Goal: Task Accomplishment & Management: Manage account settings

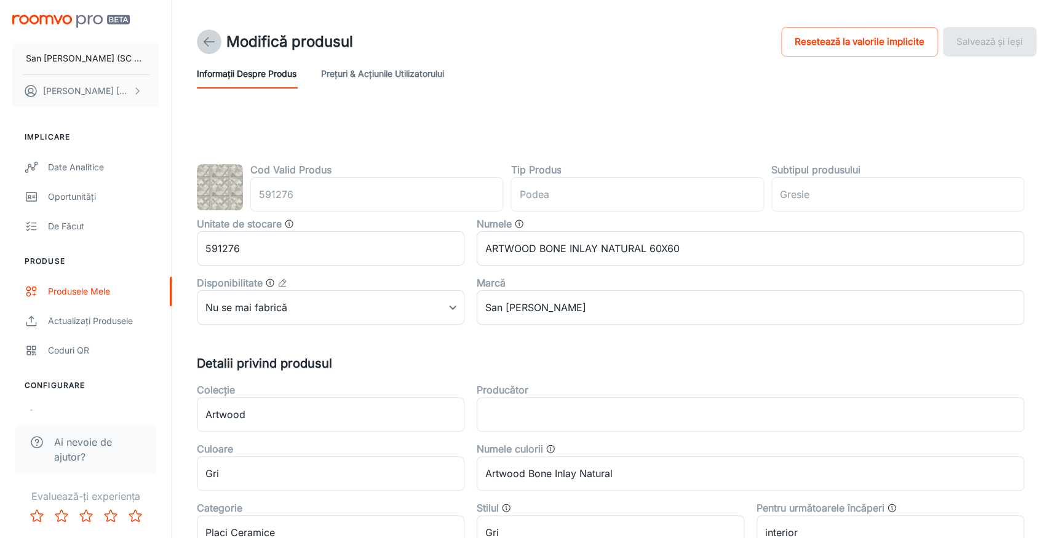
click at [202, 42] on icon at bounding box center [209, 41] width 15 height 15
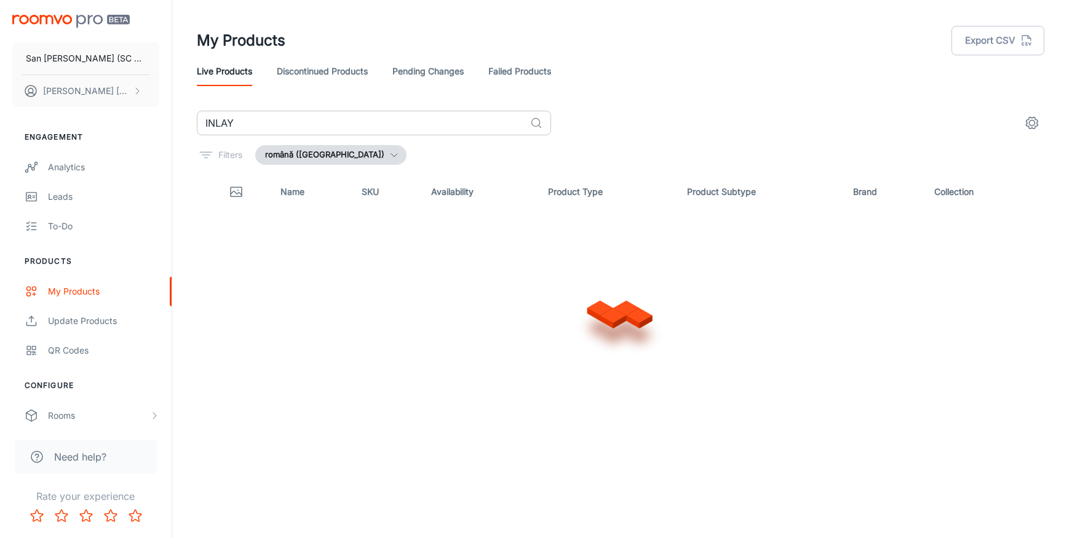
click at [257, 117] on input "INLAY" at bounding box center [361, 123] width 328 height 25
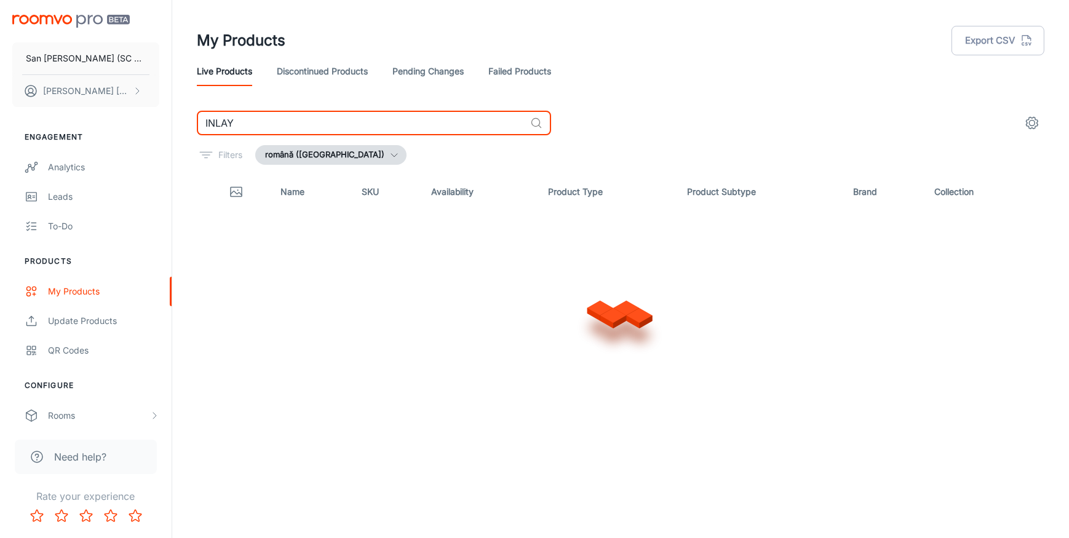
click at [257, 117] on input "INLAY" at bounding box center [361, 123] width 328 height 25
type input "C"
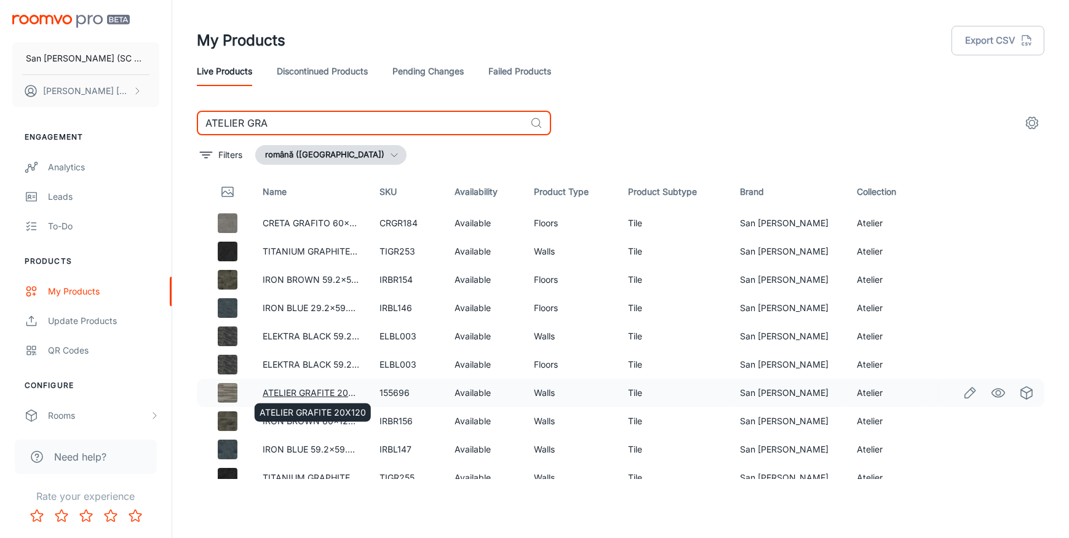
type input "ATELIER GRA"
click at [290, 392] on link "ATELIER GRAFITE 20X120" at bounding box center [316, 393] width 106 height 10
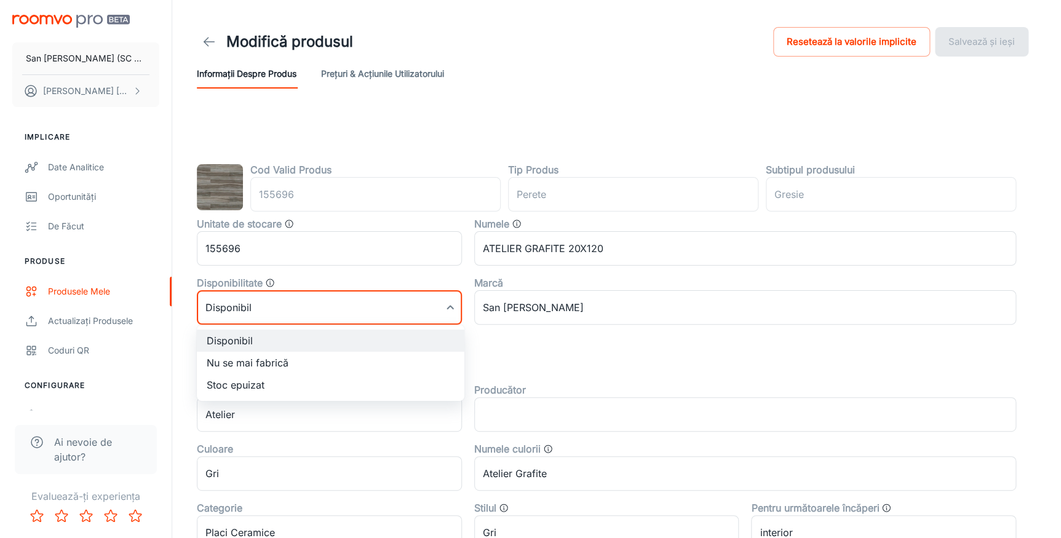
click at [315, 307] on body "San Marco Iasi (SC San Marco Design SRL) DANIEL BIZGA Implicare Date analitice …" at bounding box center [530, 269] width 1061 height 538
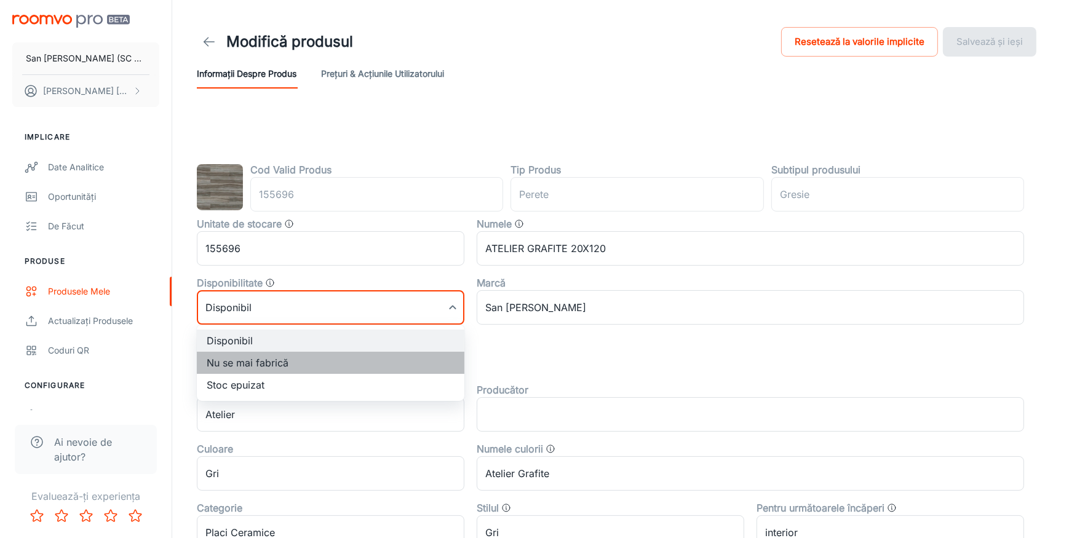
click at [260, 362] on li "Nu se mai fabrică" at bounding box center [331, 363] width 268 height 22
type input "1"
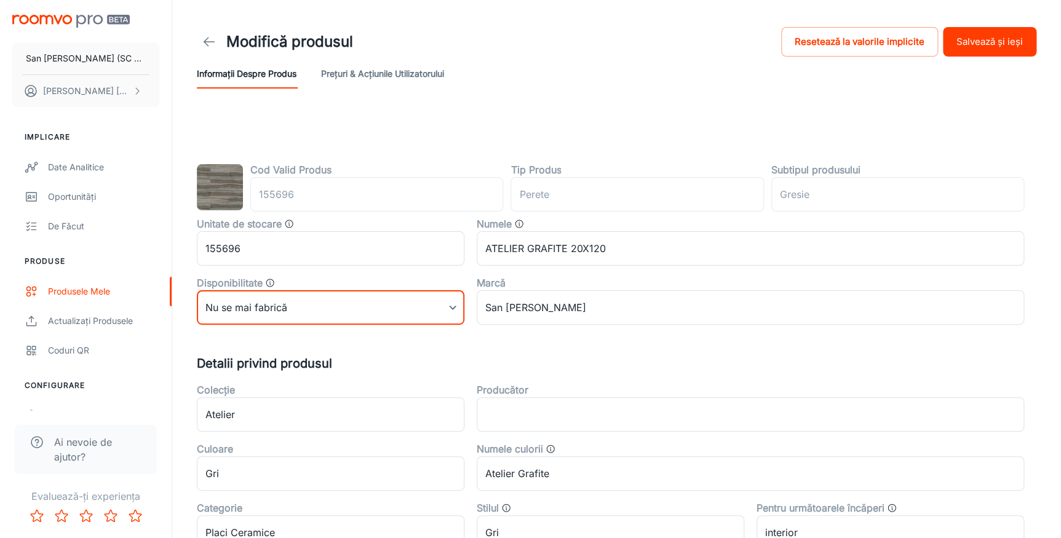
click at [979, 41] on button "Salvează și ieși" at bounding box center [990, 42] width 94 height 30
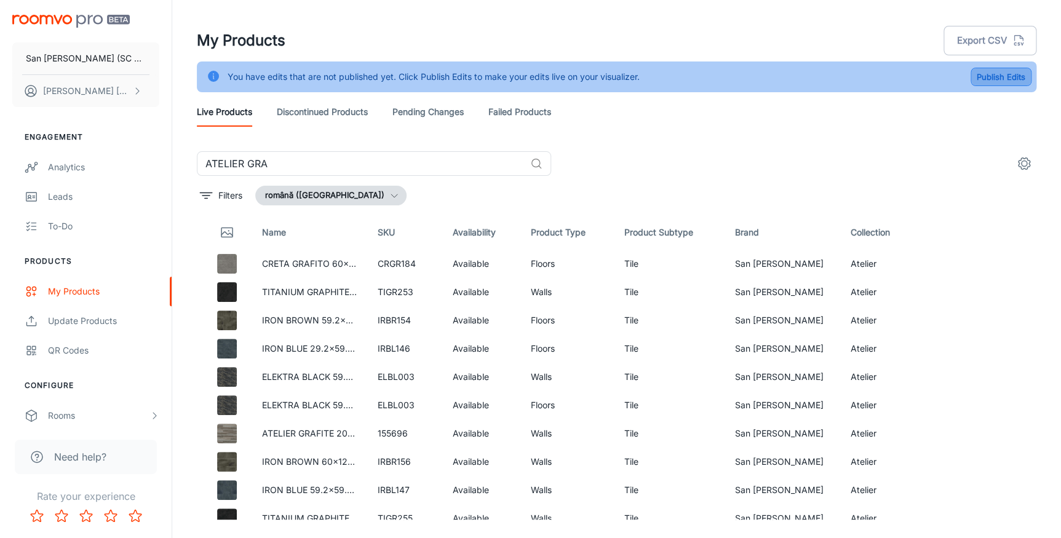
click at [999, 75] on button "Publish Edits" at bounding box center [1001, 77] width 61 height 18
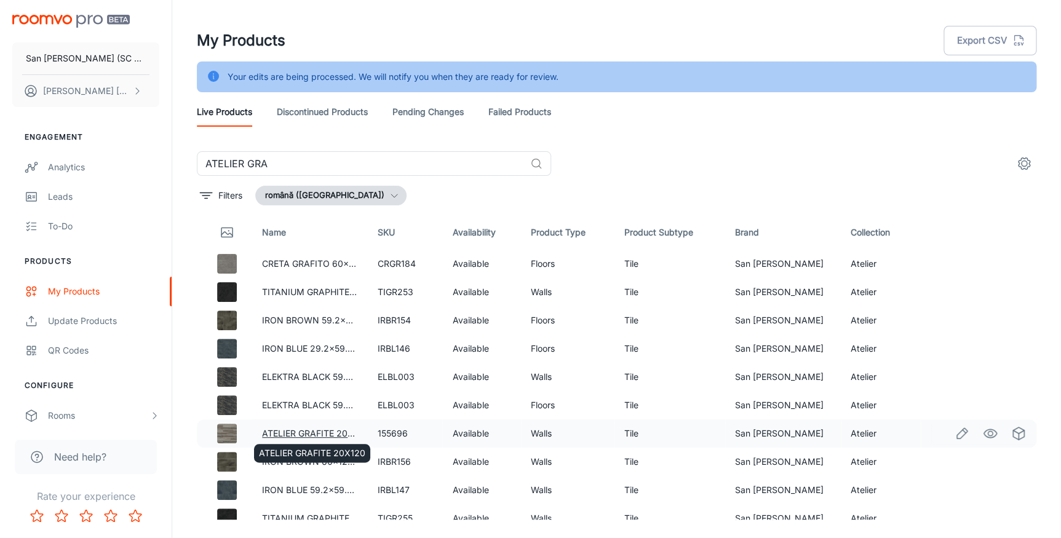
click at [301, 431] on link "ATELIER GRAFITE 20X120" at bounding box center [315, 433] width 106 height 10
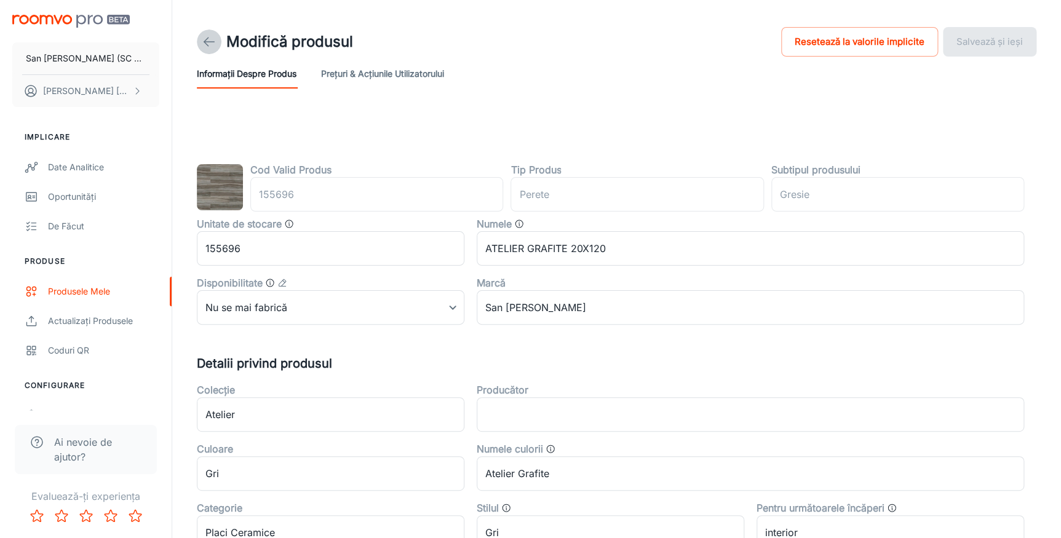
click at [207, 42] on icon at bounding box center [209, 41] width 15 height 15
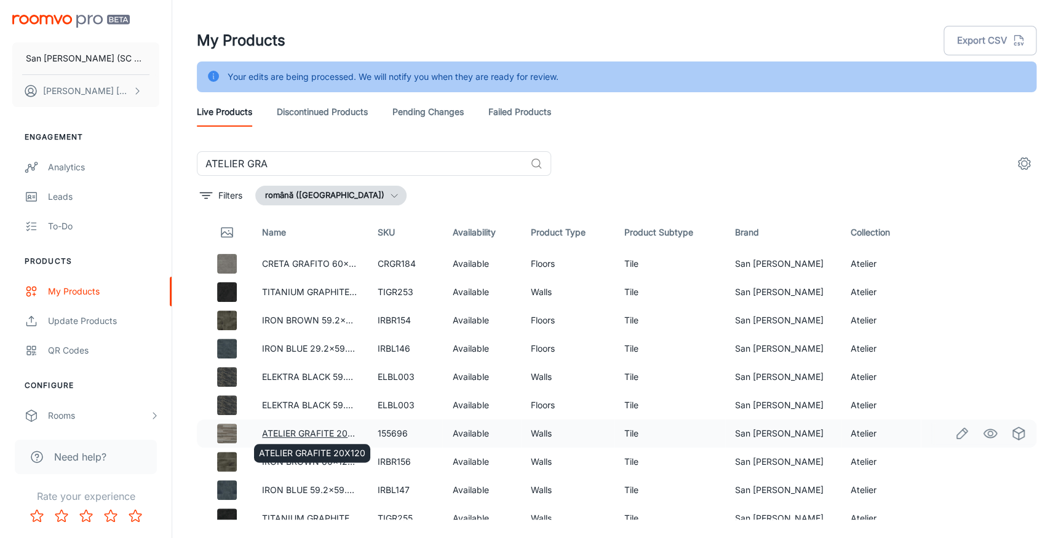
click at [302, 431] on link "ATELIER GRAFITE 20X120" at bounding box center [315, 433] width 106 height 10
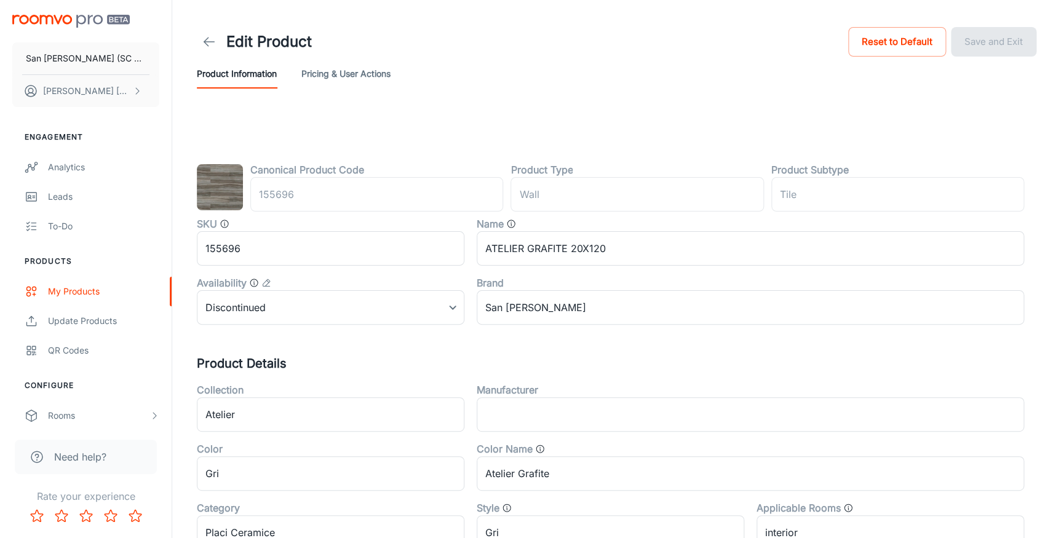
type input "perete"
type input "Gresie"
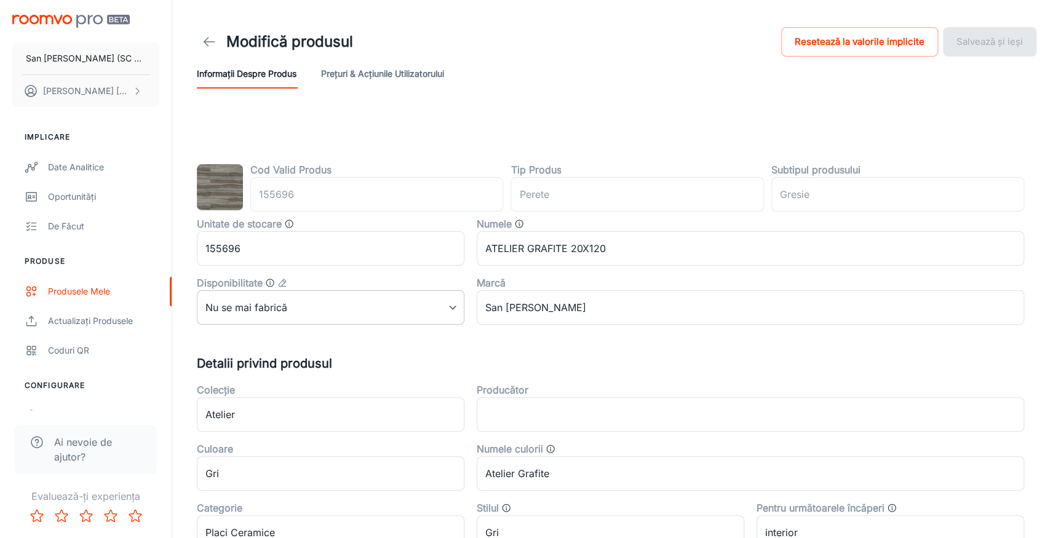
click at [406, 311] on body "San [PERSON_NAME] (SC San Marco Design SRL) [PERSON_NAME] Implicare Date analit…" at bounding box center [530, 269] width 1061 height 538
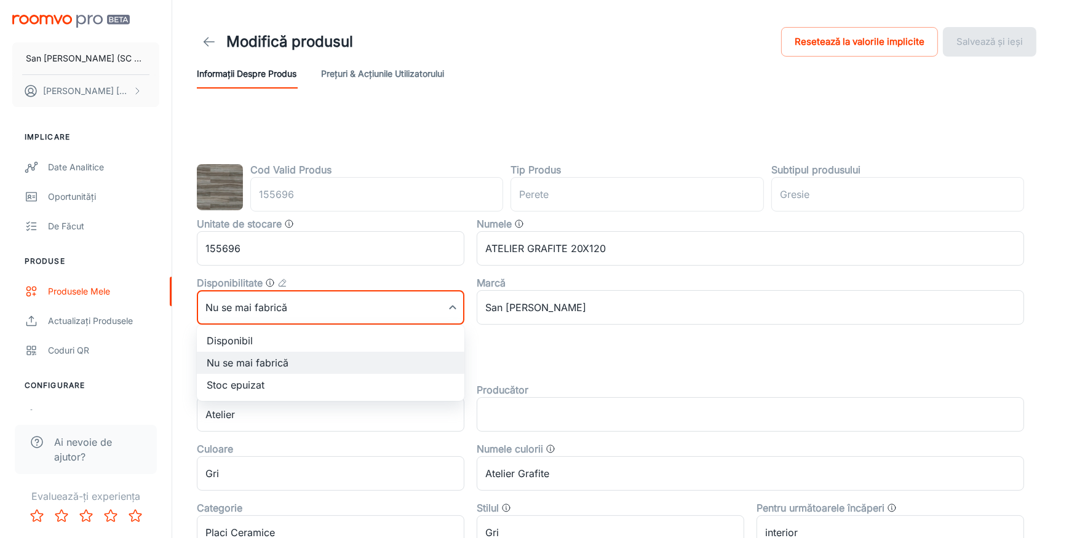
click at [406, 311] on div at bounding box center [534, 269] width 1069 height 538
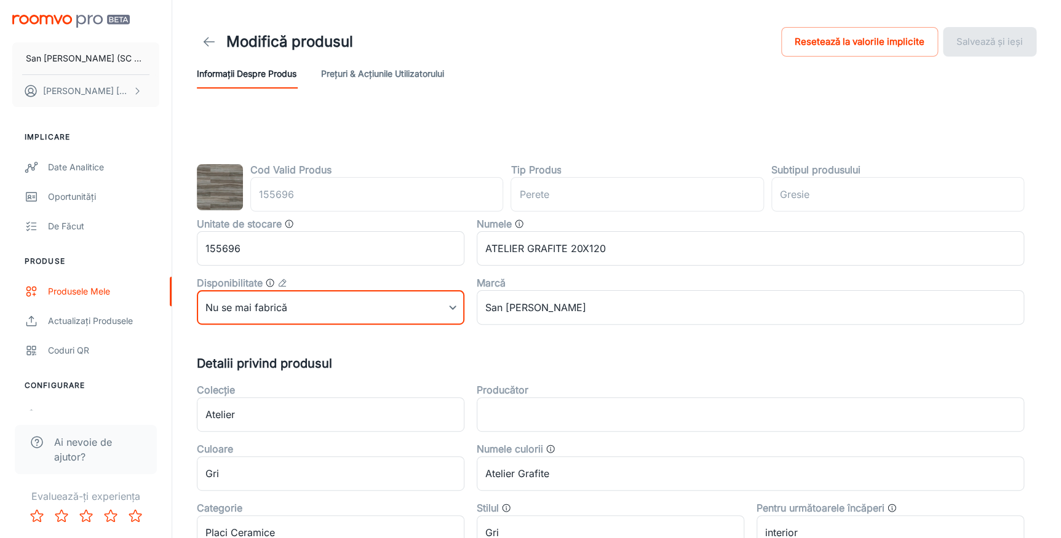
click at [561, 351] on div "Cod Valid Produs 155696 ​ Tip Produs perete ​ Subtipul produsului Gresie ​ Unit…" at bounding box center [617, 527] width 840 height 731
click at [376, 72] on button "Prețuri & Acțiunile utilizatorului" at bounding box center [382, 74] width 123 height 30
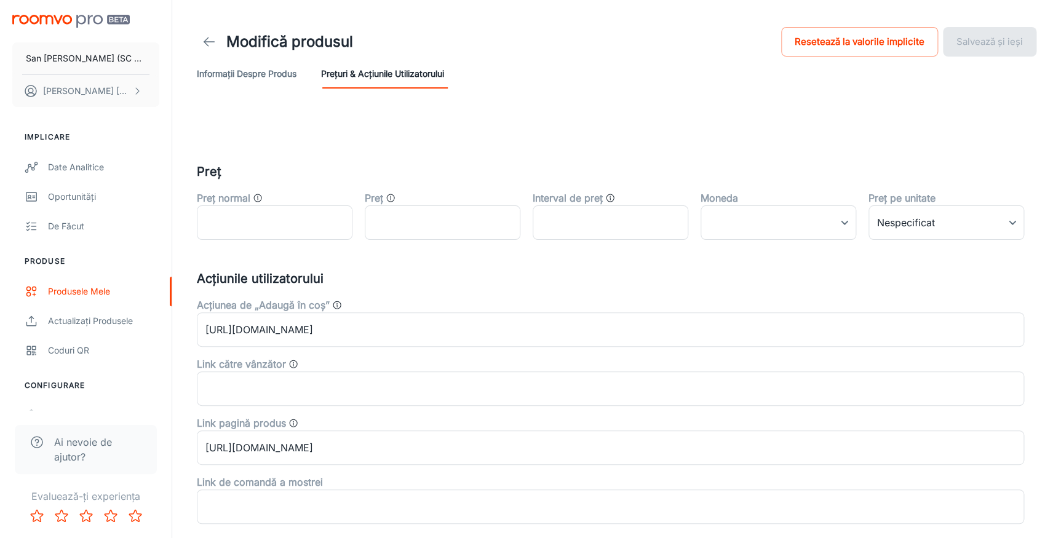
click at [223, 73] on button "Informații despre produs" at bounding box center [247, 74] width 100 height 30
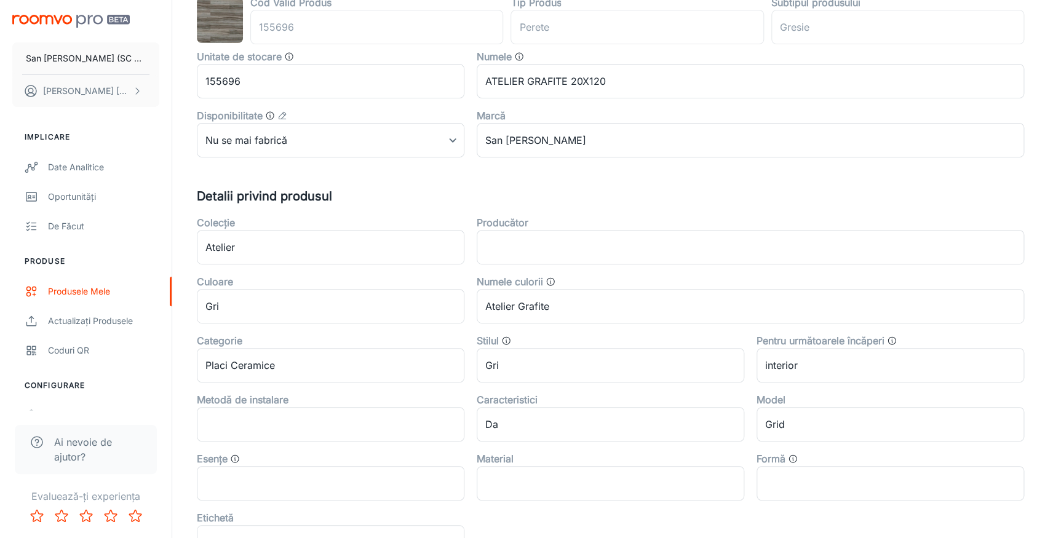
scroll to position [55, 0]
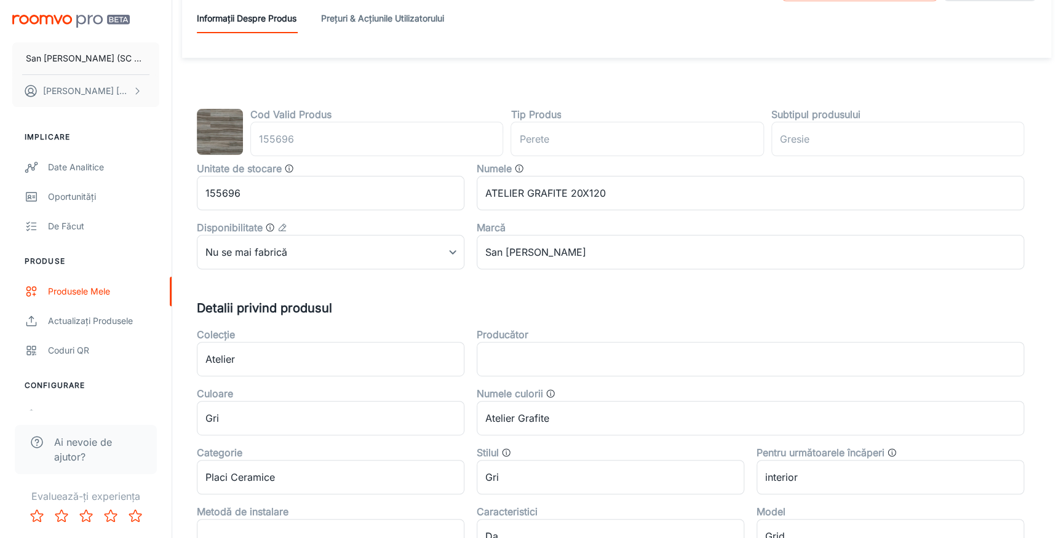
click at [768, 77] on div "Cod Valid Produs 155696 ​ Tip Produs perete ​ Subtipul produsului Gresie ​ Unit…" at bounding box center [616, 448] width 869 height 780
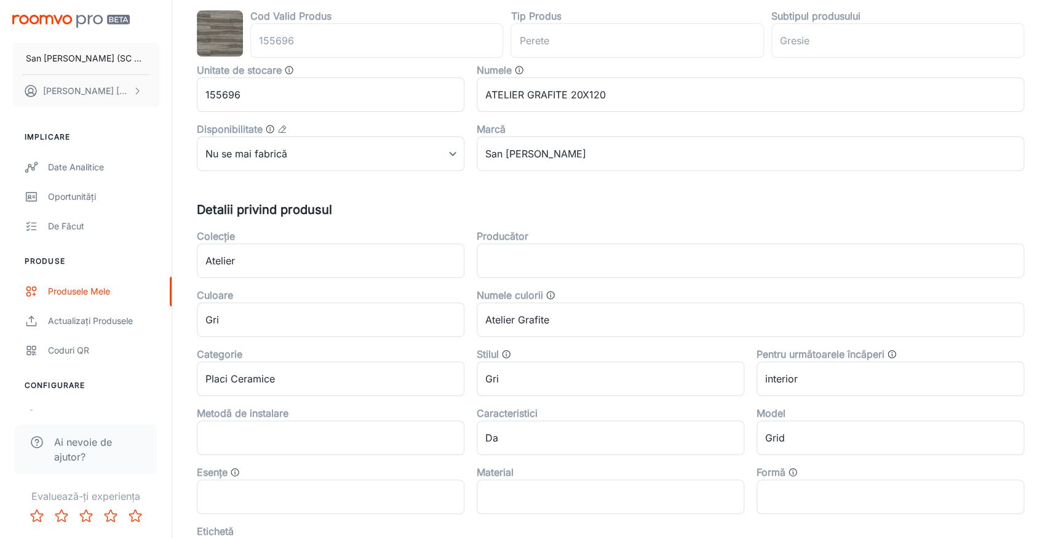
scroll to position [0, 0]
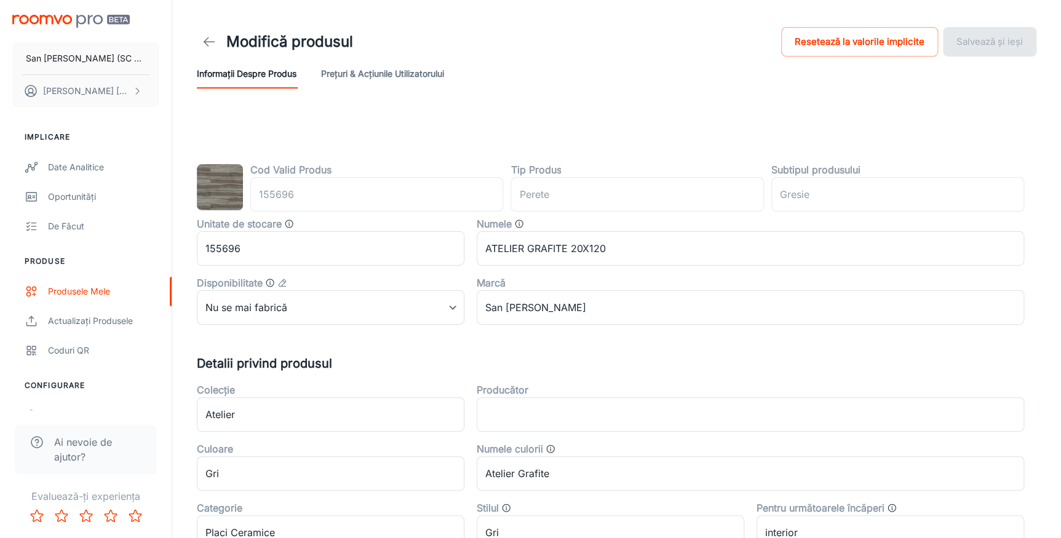
click at [503, 121] on div "Cod Valid Produs 155696 ​ Tip Produs perete ​ Subtipul produsului Gresie ​ Unit…" at bounding box center [616, 503] width 869 height 780
click at [209, 42] on line at bounding box center [209, 42] width 10 height 0
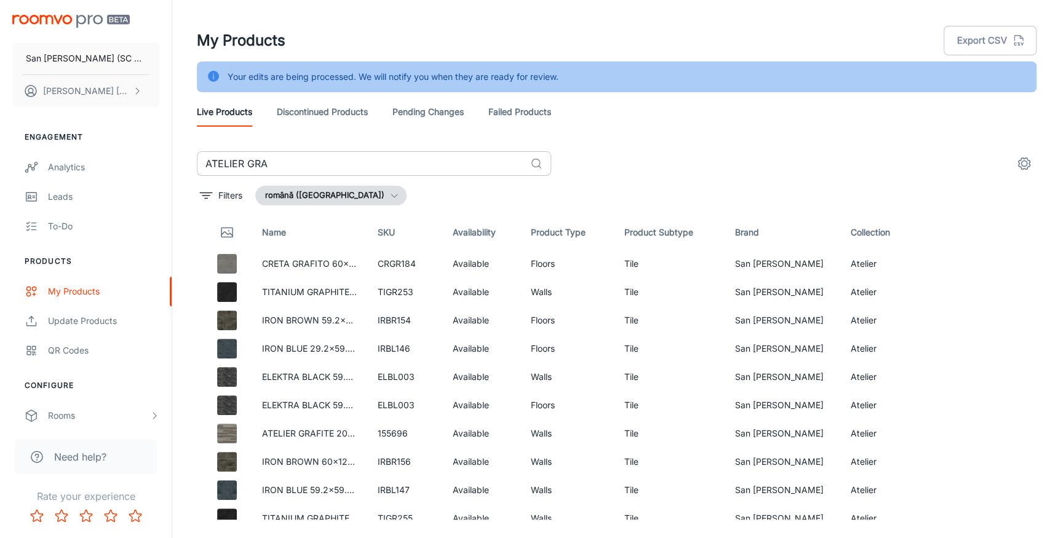
click at [291, 161] on input "ATELIER GRA" at bounding box center [361, 163] width 328 height 25
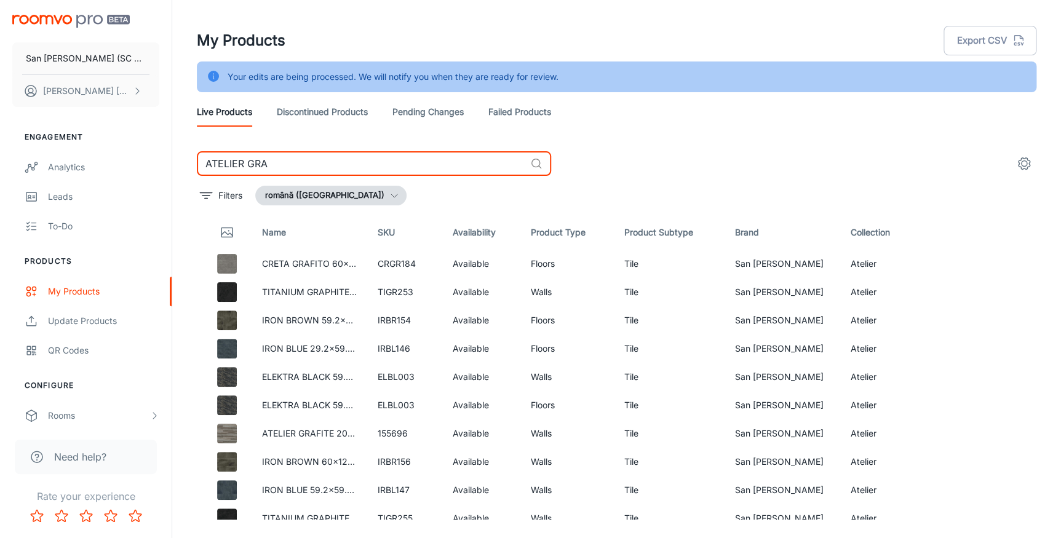
click at [291, 161] on input "ATELIER GRA" at bounding box center [361, 163] width 328 height 25
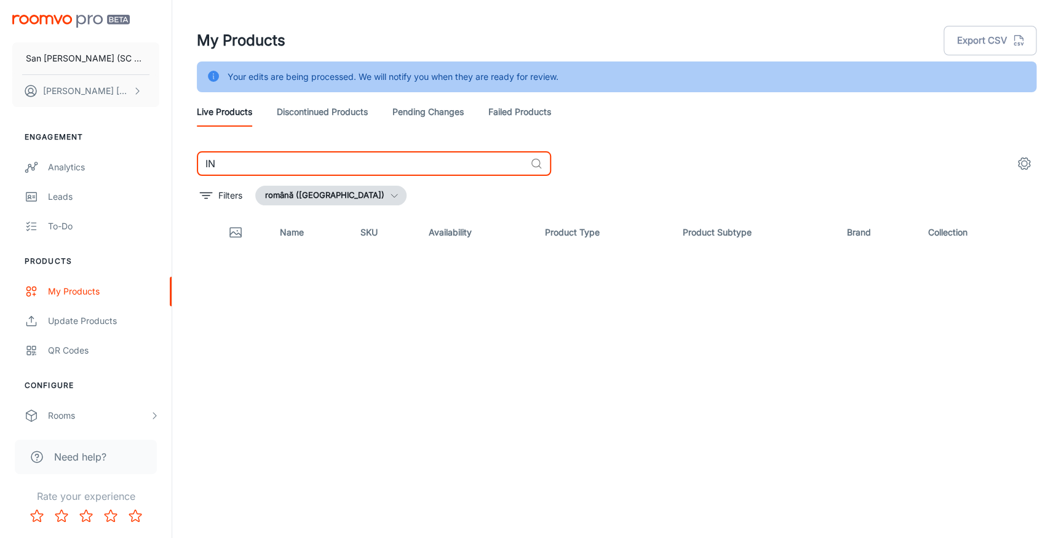
type input "I"
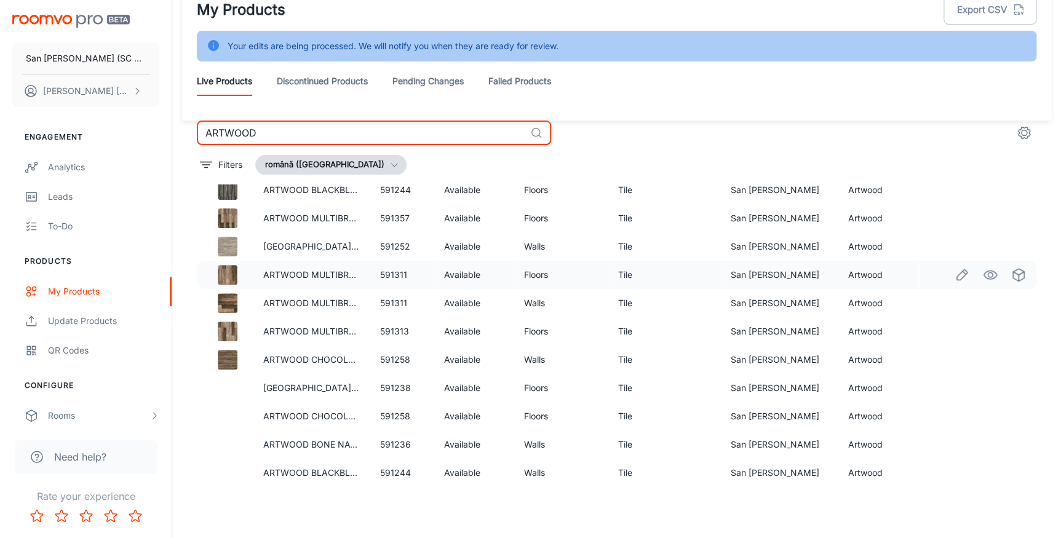
scroll to position [242, 0]
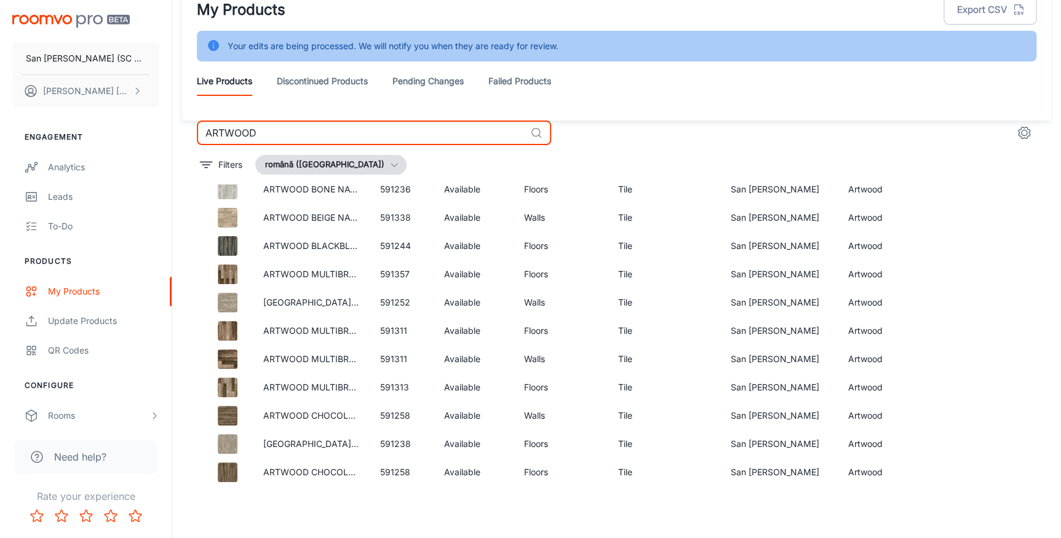
type input "ARTWOOD"
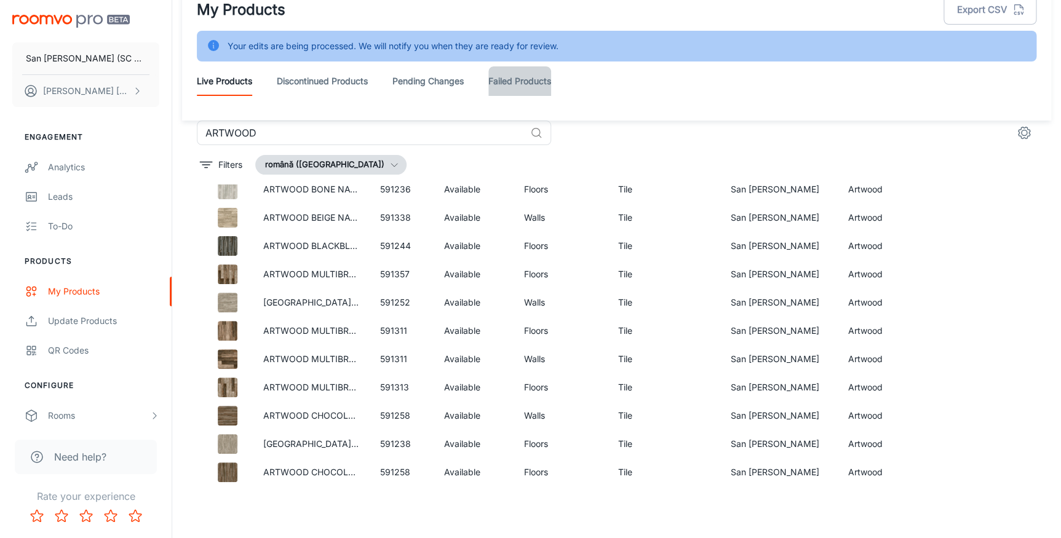
click at [504, 81] on link "Failed Products" at bounding box center [519, 81] width 63 height 30
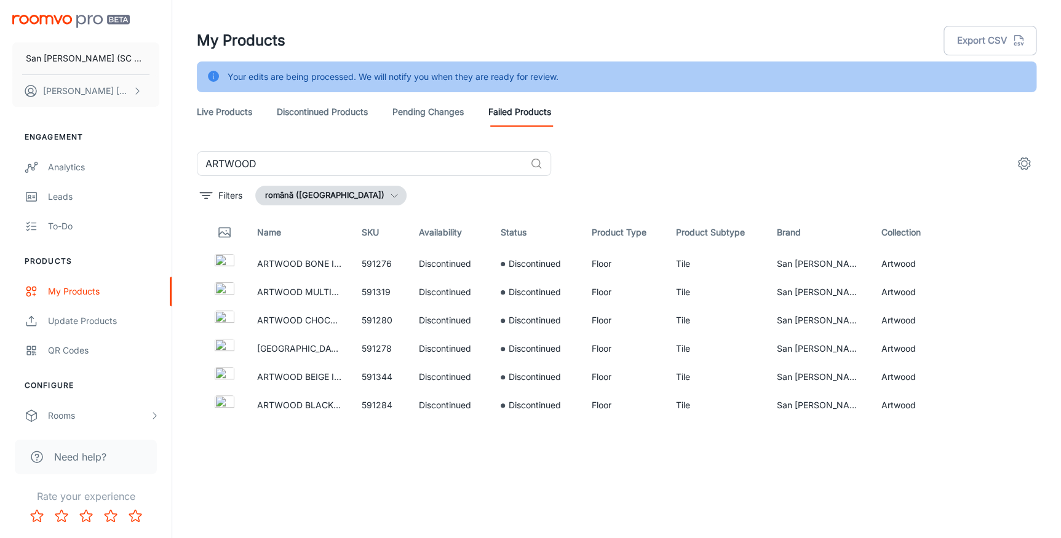
click at [550, 475] on div "Name SKU Availability Status Product Type Product Subtype Brand Collection ARTW…" at bounding box center [617, 367] width 840 height 304
click at [356, 156] on input "ARTWOOD" at bounding box center [361, 163] width 328 height 25
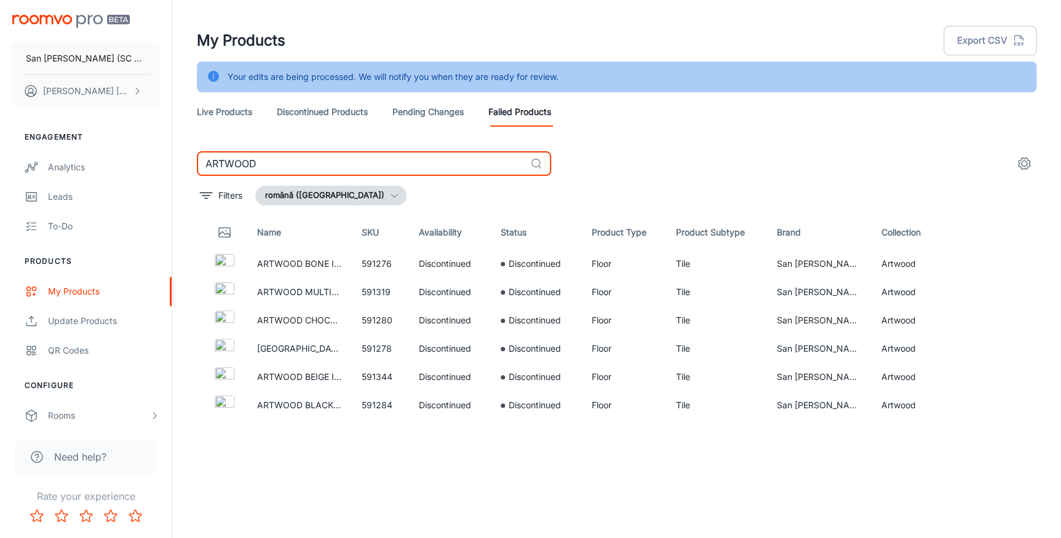
click at [356, 157] on input "ARTWOOD" at bounding box center [361, 163] width 328 height 25
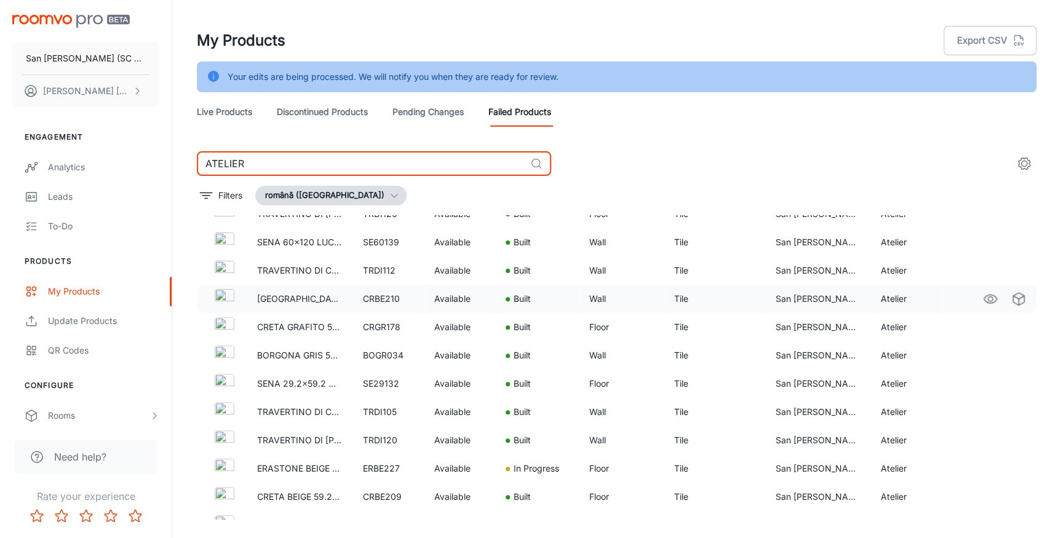
scroll to position [635, 0]
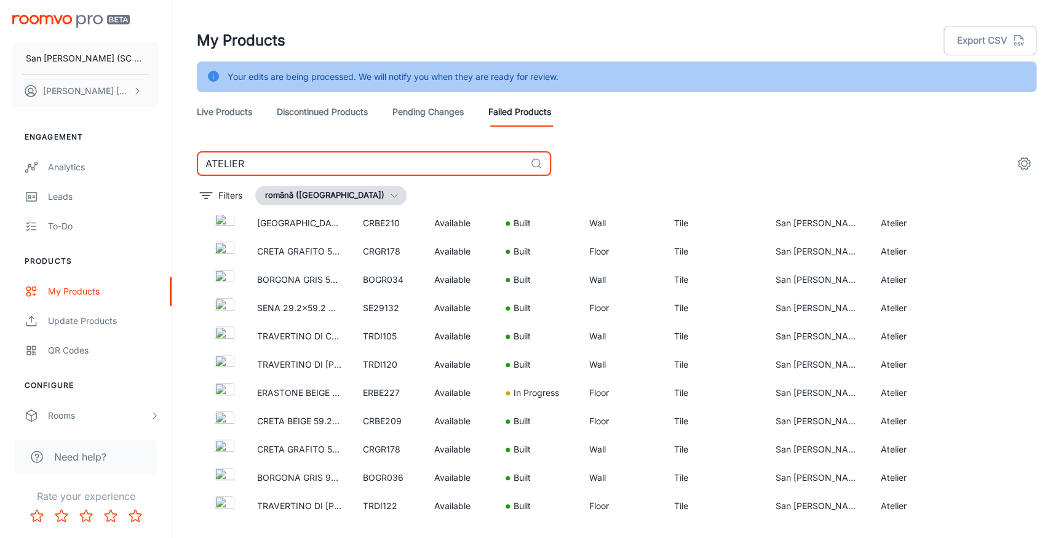
type input "ATELIER"
click at [233, 111] on link "Live Products" at bounding box center [224, 112] width 55 height 30
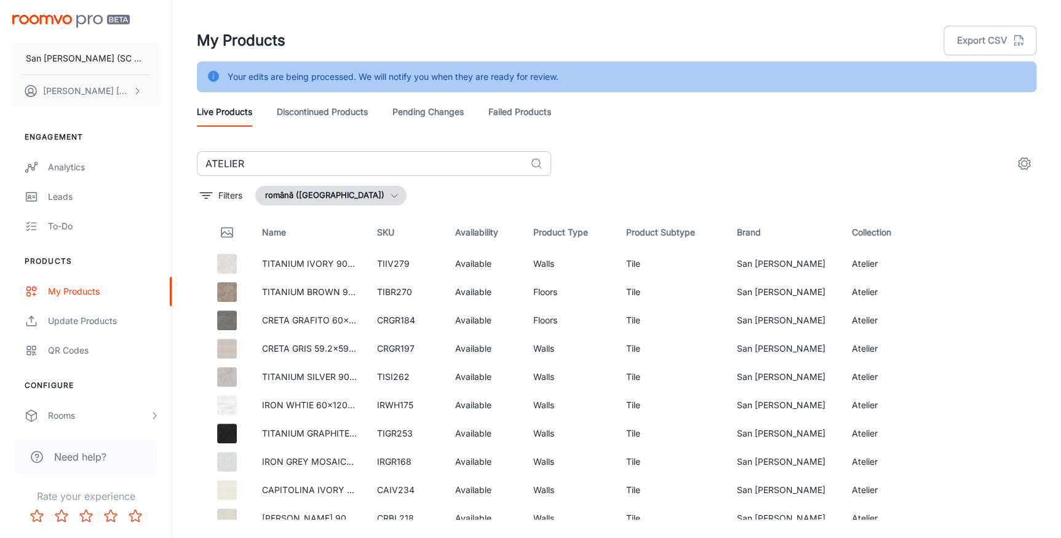
click at [299, 156] on input "ATELIER" at bounding box center [361, 163] width 328 height 25
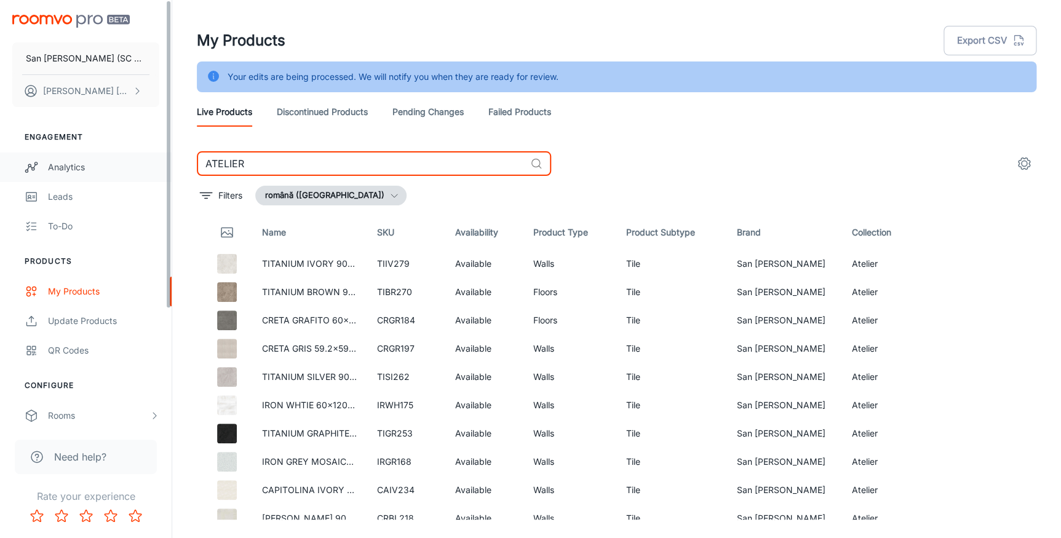
drag, startPoint x: 244, startPoint y: 162, endPoint x: 165, endPoint y: 165, distance: 78.8
click at [165, 165] on div "San [PERSON_NAME] (SC San Marco Design SRL) [PERSON_NAME] Engagement Analytics …" at bounding box center [530, 284] width 1061 height 569
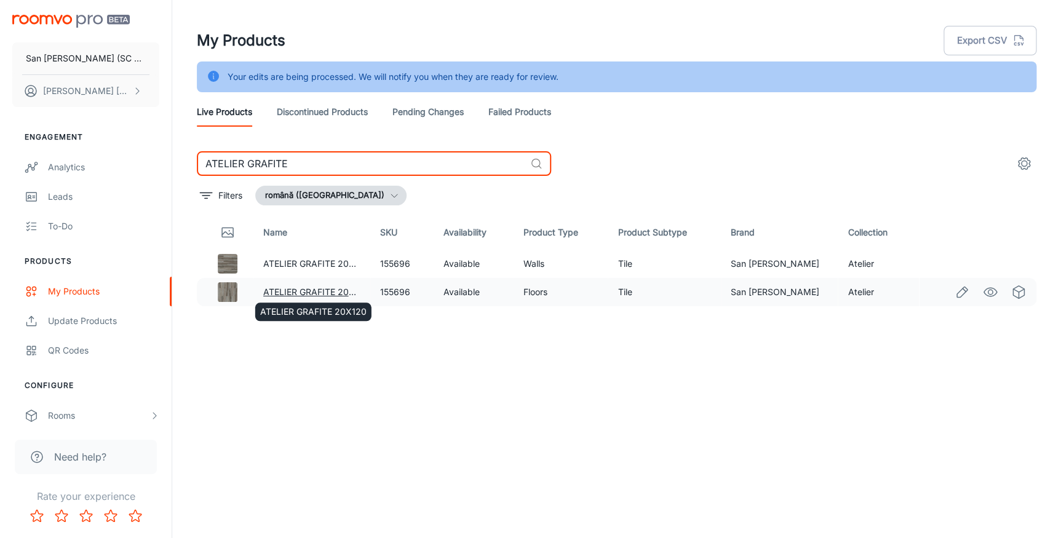
type input "ATELIER GRAFITE"
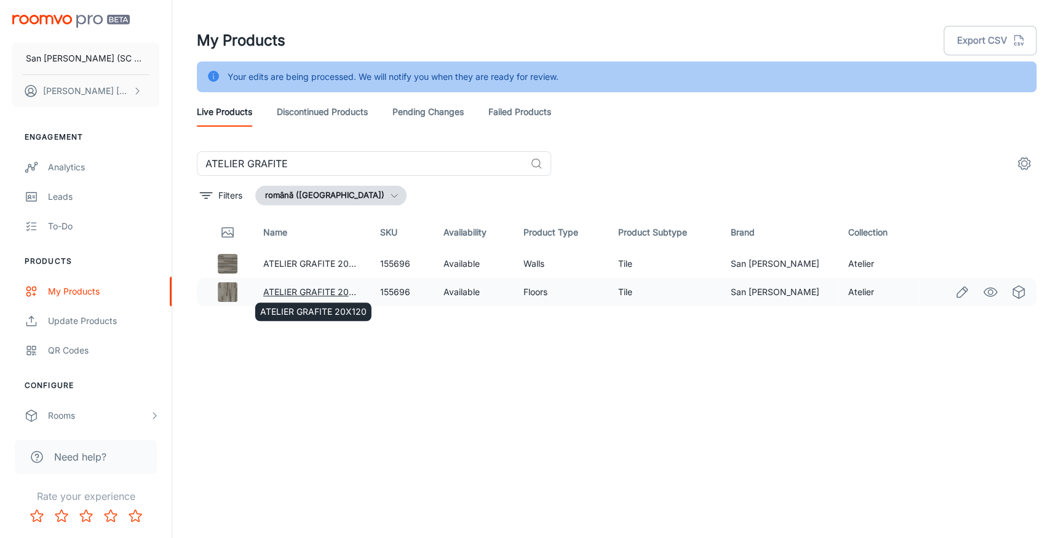
click at [322, 291] on link "ATELIER GRAFITE 20X120" at bounding box center [316, 292] width 106 height 10
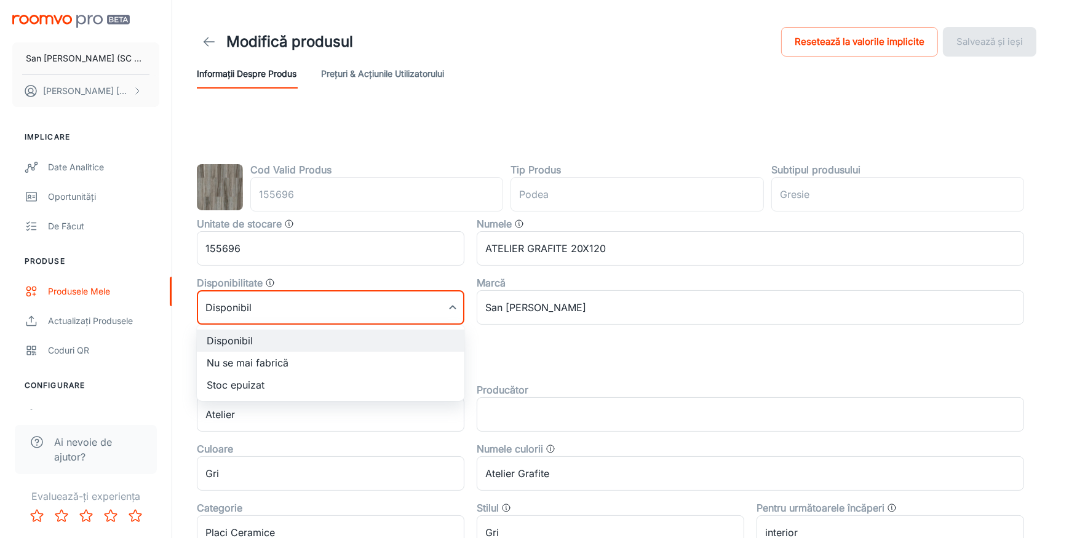
click at [332, 308] on body "San [PERSON_NAME] (SC San Marco Design SRL) [PERSON_NAME] Implicare Date analit…" at bounding box center [534, 269] width 1069 height 538
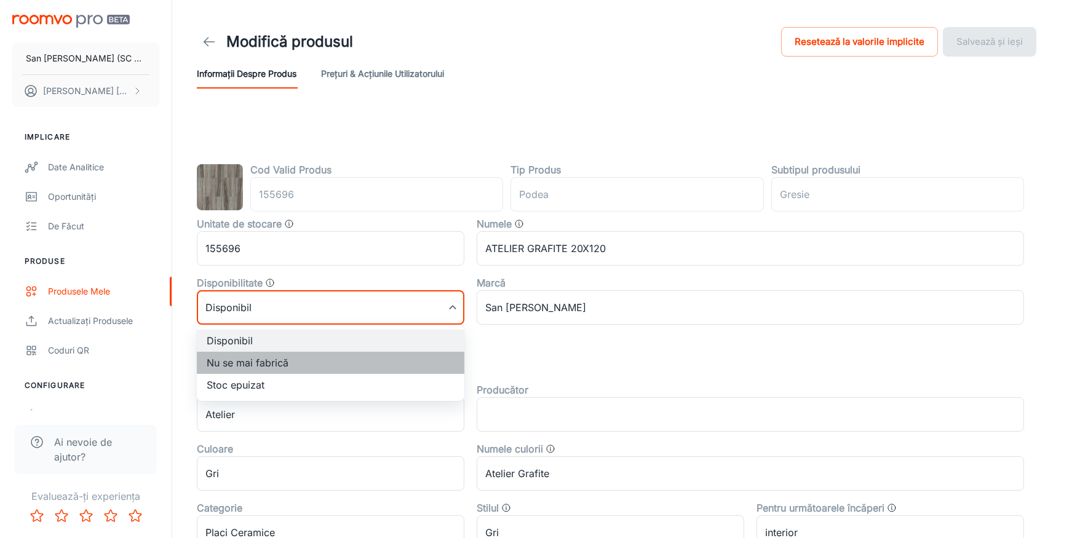
click at [259, 364] on li "Nu se mai fabrică" at bounding box center [331, 363] width 268 height 22
type input "1"
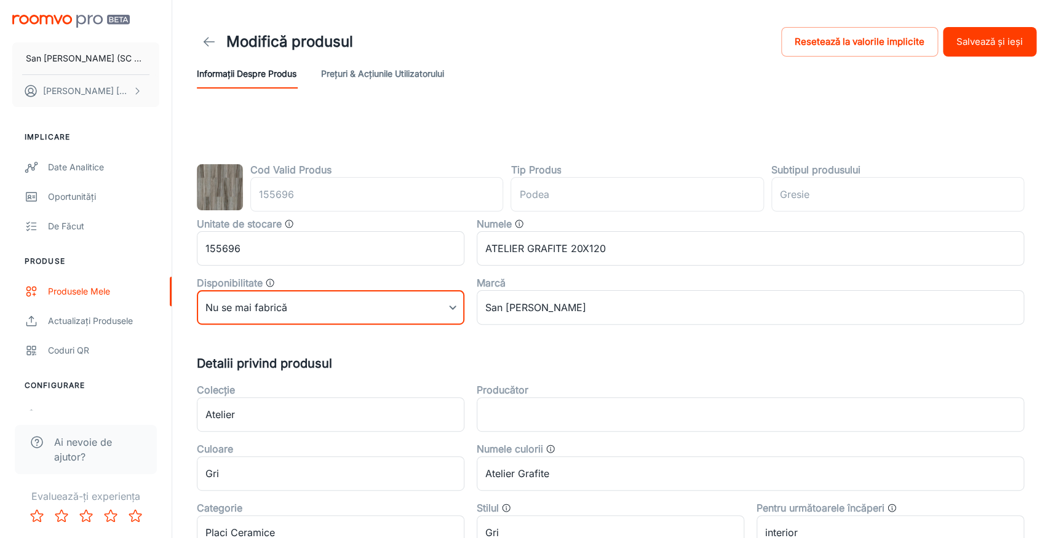
click at [977, 43] on button "Salvează și ieși" at bounding box center [990, 42] width 94 height 30
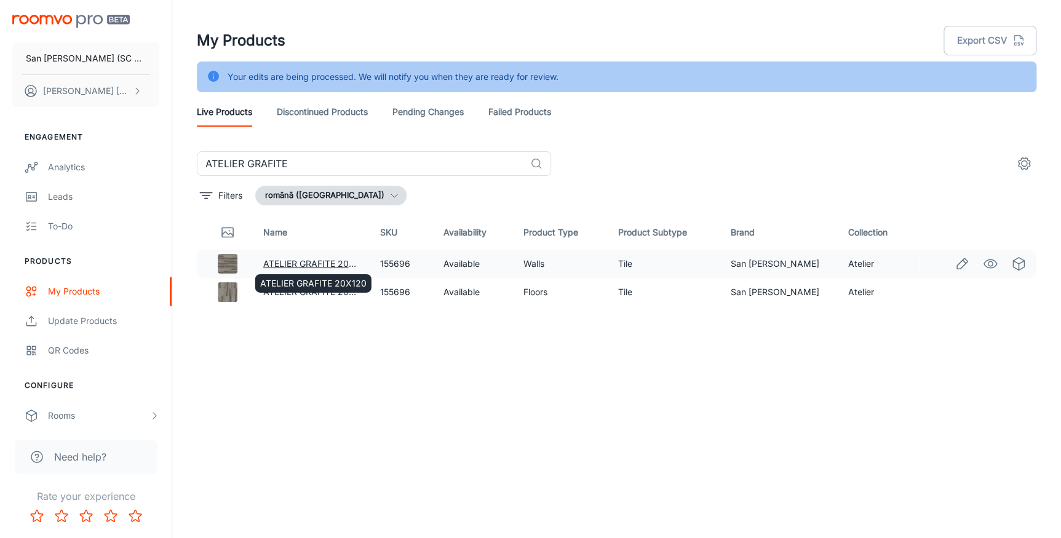
click at [301, 260] on link "ATELIER GRAFITE 20X120" at bounding box center [316, 263] width 106 height 10
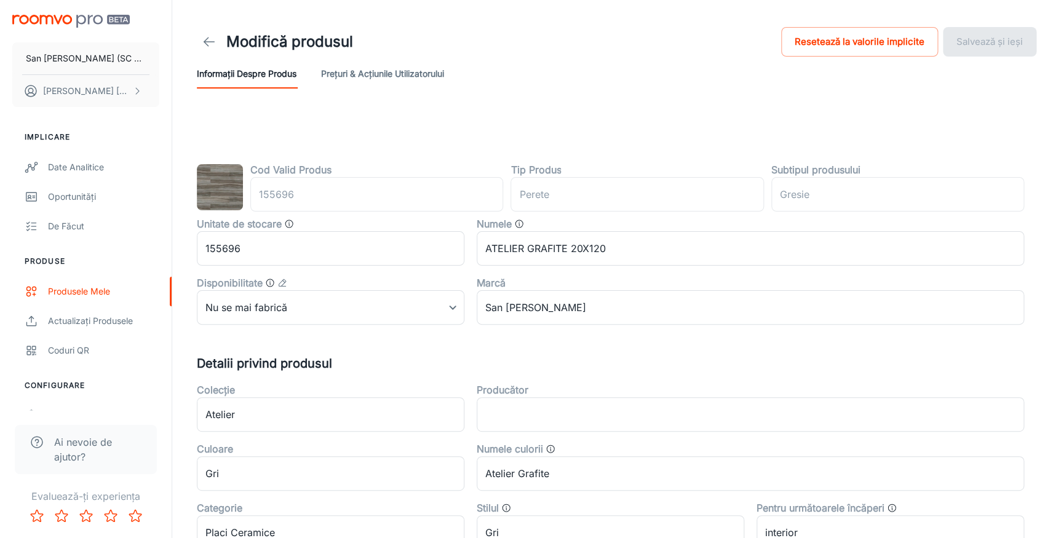
click at [207, 42] on line at bounding box center [209, 42] width 10 height 0
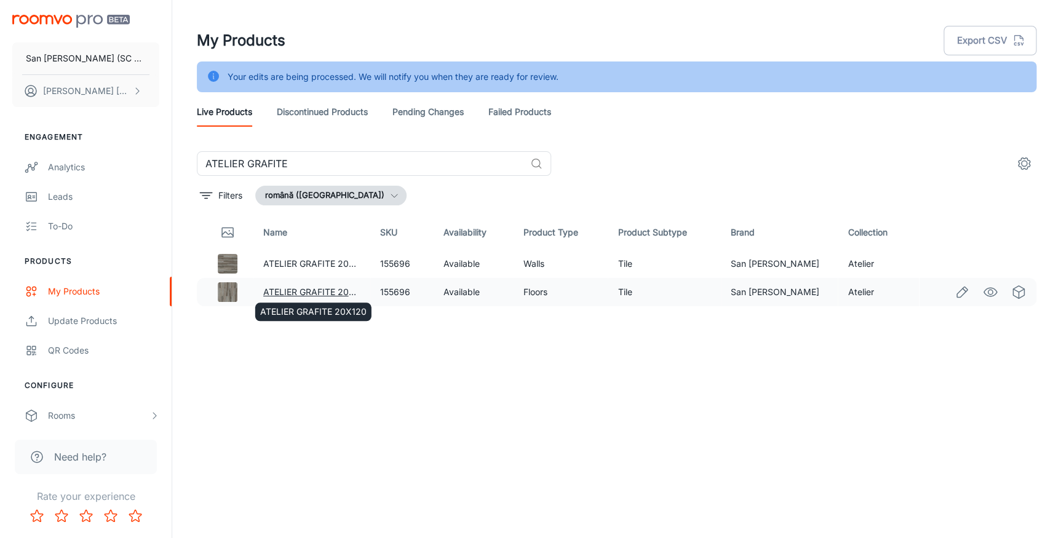
click at [276, 293] on link "ATELIER GRAFITE 20X120" at bounding box center [316, 292] width 106 height 10
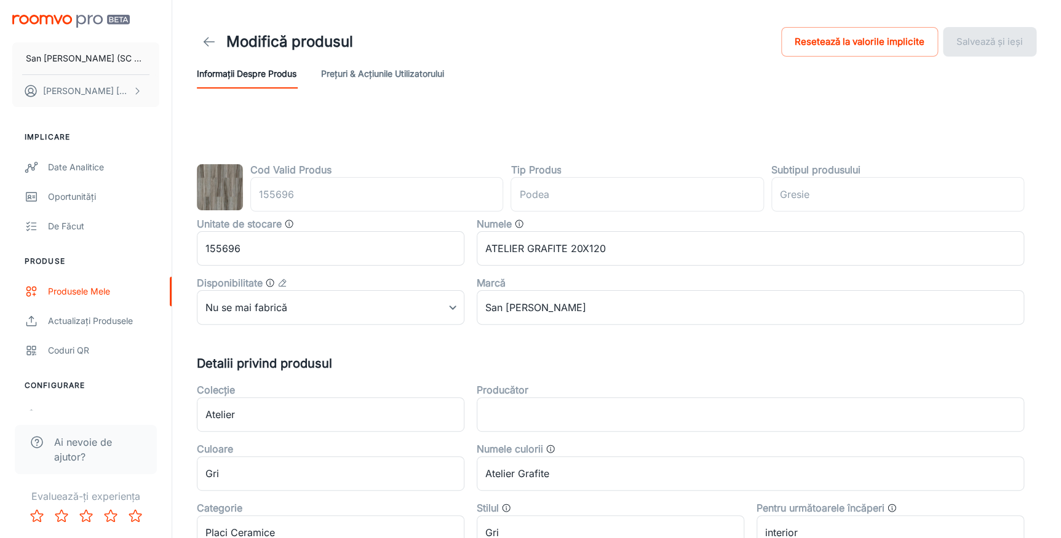
click at [207, 38] on icon at bounding box center [209, 41] width 15 height 15
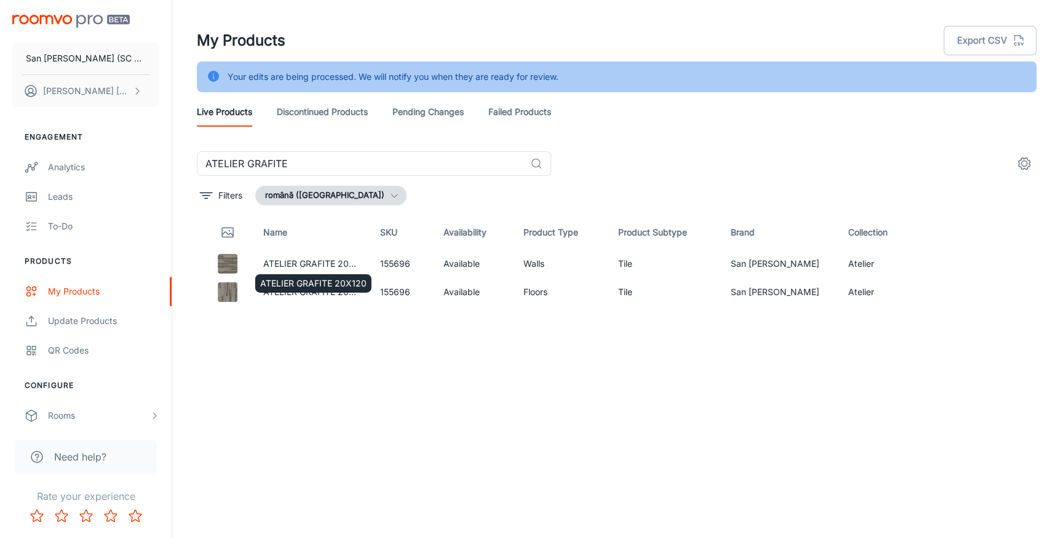
drag, startPoint x: 297, startPoint y: 273, endPoint x: 295, endPoint y: 266, distance: 7.0
click at [295, 267] on div "ATELIER GRAFITE 20X120" at bounding box center [313, 280] width 119 height 28
click at [298, 264] on link "ATELIER GRAFITE 20X120" at bounding box center [316, 263] width 106 height 10
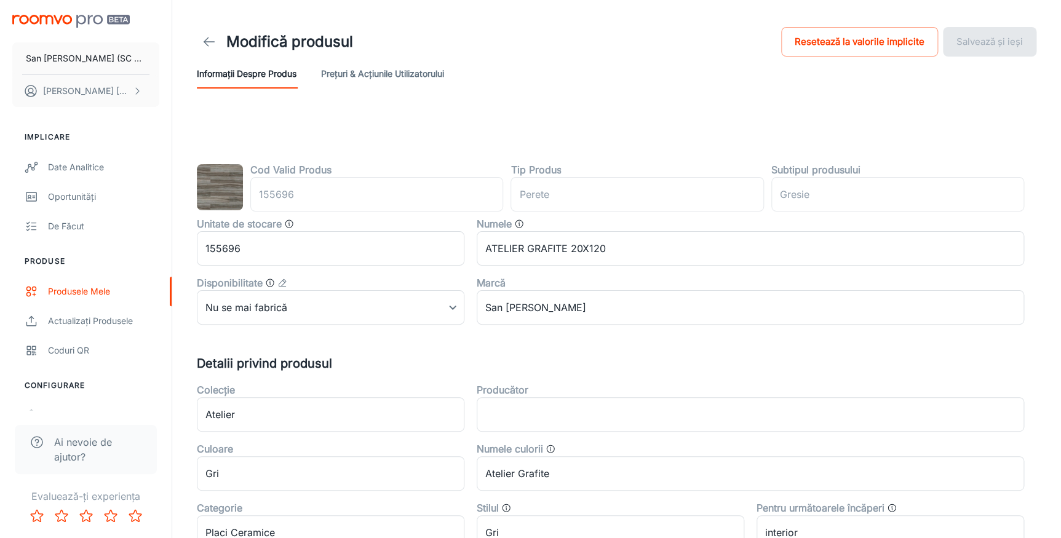
click at [210, 42] on line at bounding box center [209, 42] width 10 height 0
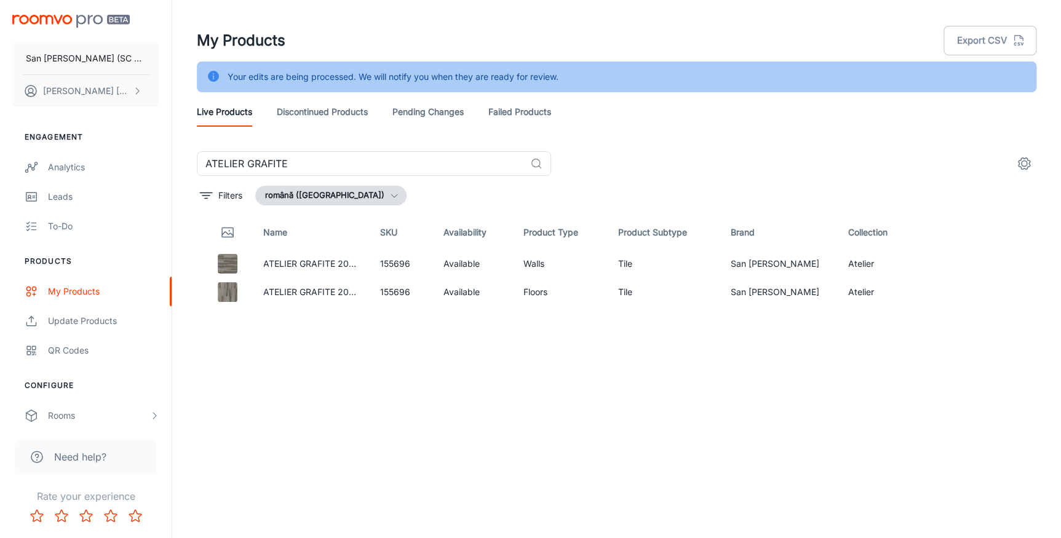
click at [725, 129] on header "My Products Export CSV Your edits are being processed. We will notify you when …" at bounding box center [616, 75] width 869 height 151
click at [755, 123] on div "Live Products Discontinued Products Pending Changes Failed Products" at bounding box center [617, 112] width 840 height 30
click at [504, 113] on link "Failed Products" at bounding box center [519, 112] width 63 height 30
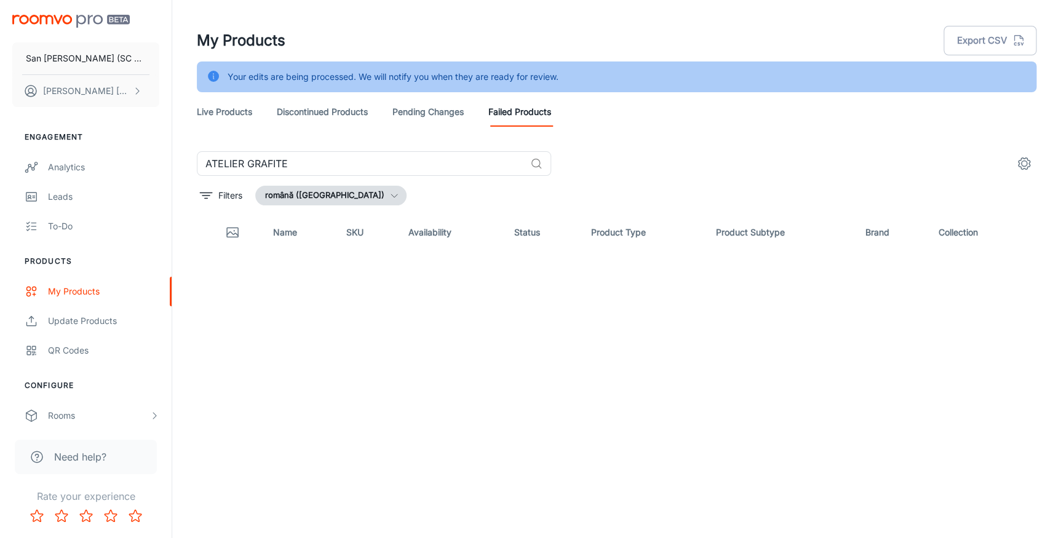
click at [426, 112] on link "Pending Changes" at bounding box center [427, 112] width 71 height 30
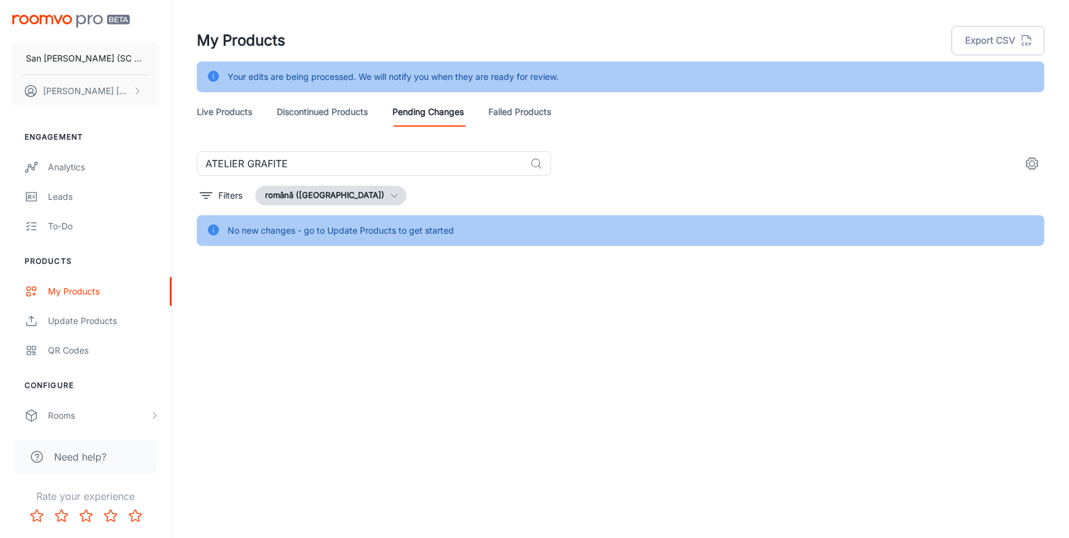
click at [341, 113] on link "Discontinued Products" at bounding box center [322, 112] width 91 height 30
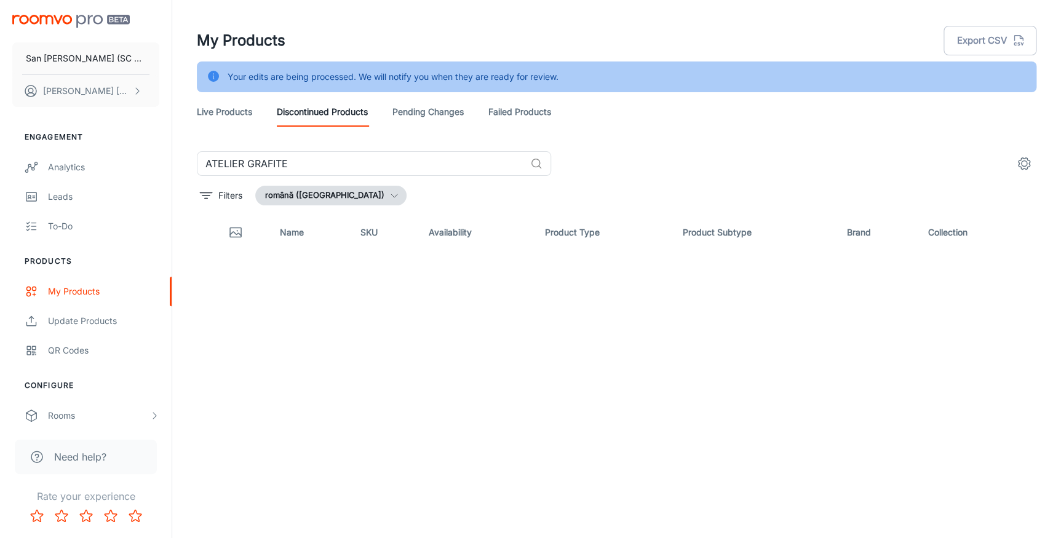
click at [542, 114] on link "Failed Products" at bounding box center [519, 112] width 63 height 30
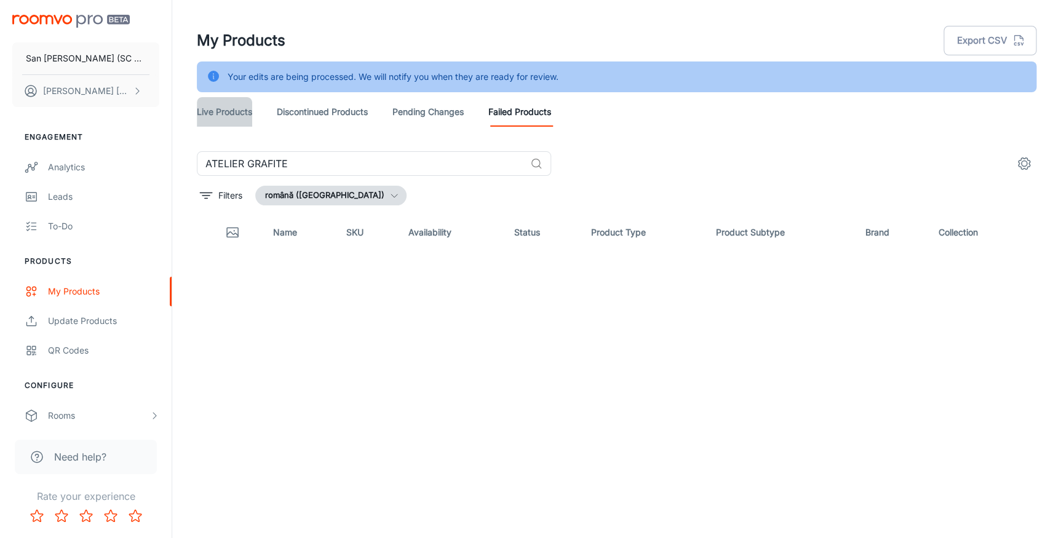
click at [220, 106] on link "Live Products" at bounding box center [224, 112] width 55 height 30
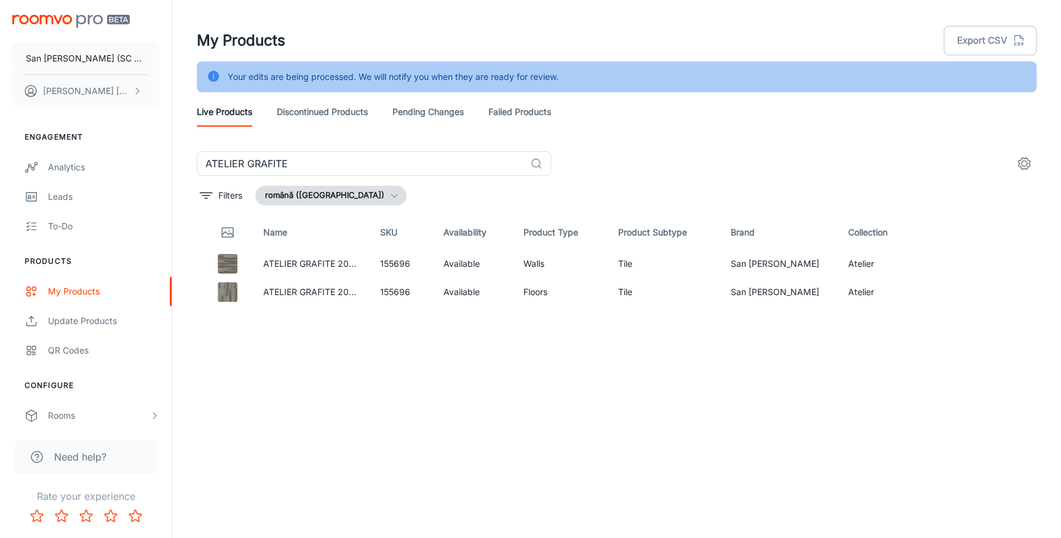
click at [514, 391] on div "Name SKU Availability Product Type Product Subtype Brand Collection ATELIER GRA…" at bounding box center [617, 367] width 840 height 304
click at [961, 261] on icon "Edit" at bounding box center [962, 263] width 10 height 10
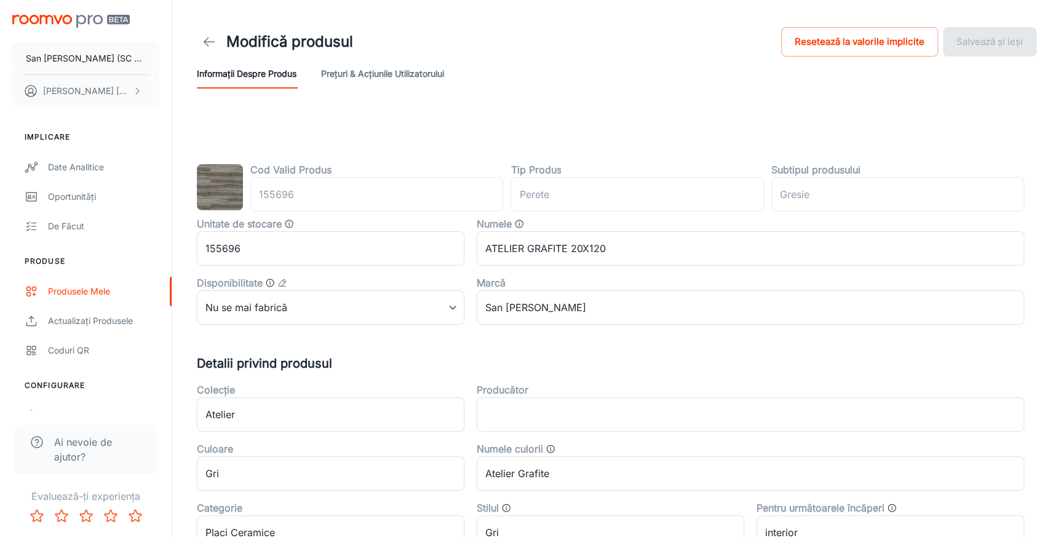
click at [808, 101] on header "Modifică produsul Resetează la valorile implicite Salvează și ieși Informații d…" at bounding box center [616, 56] width 869 height 113
click at [209, 42] on line at bounding box center [209, 42] width 10 height 0
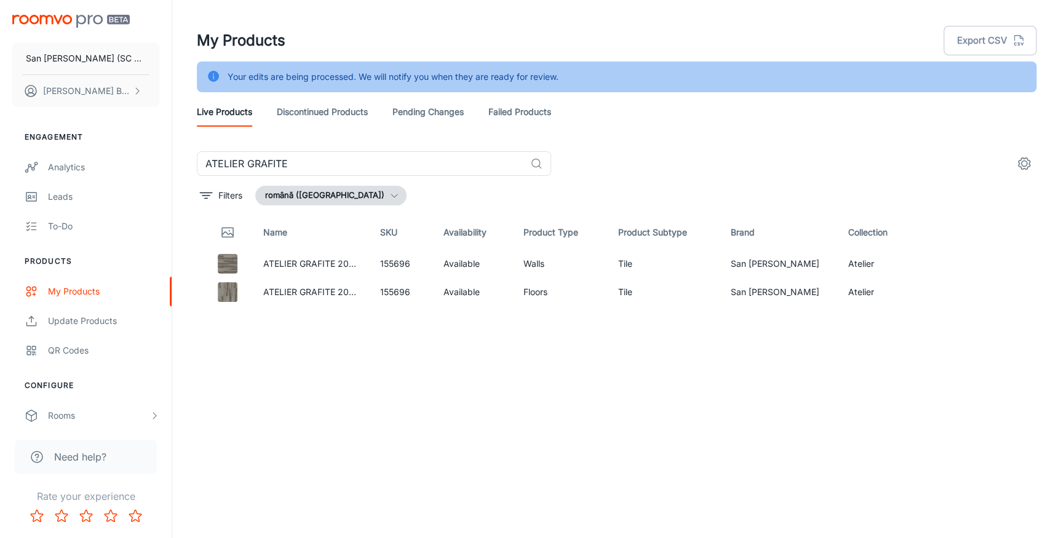
click at [565, 400] on div "Name SKU Availability Product Type Product Subtype Brand Collection ATELIER GRA…" at bounding box center [617, 367] width 840 height 304
click at [303, 261] on link "ATELIER GRAFITE 20X120" at bounding box center [316, 263] width 106 height 10
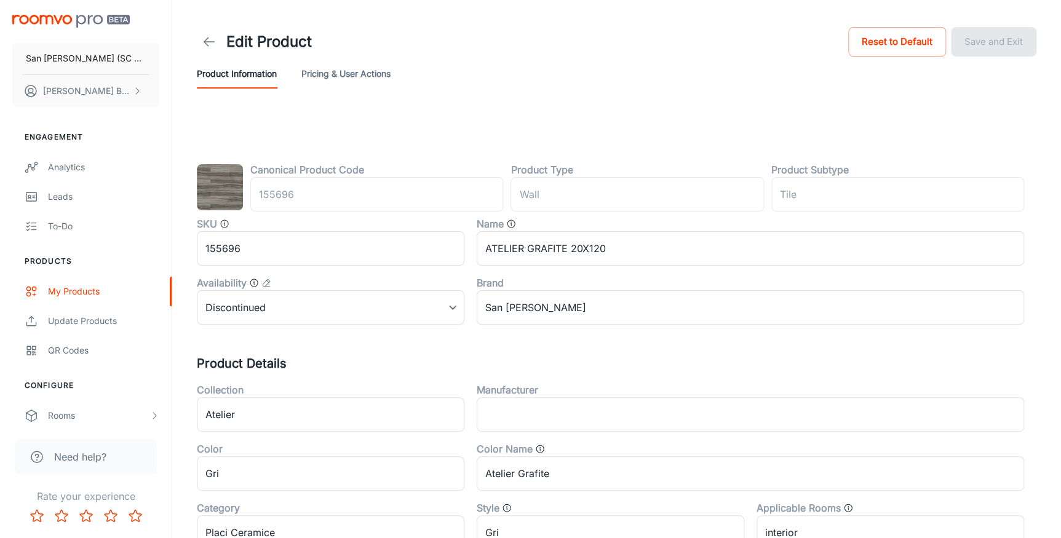
type input "perete"
type input "Gresie"
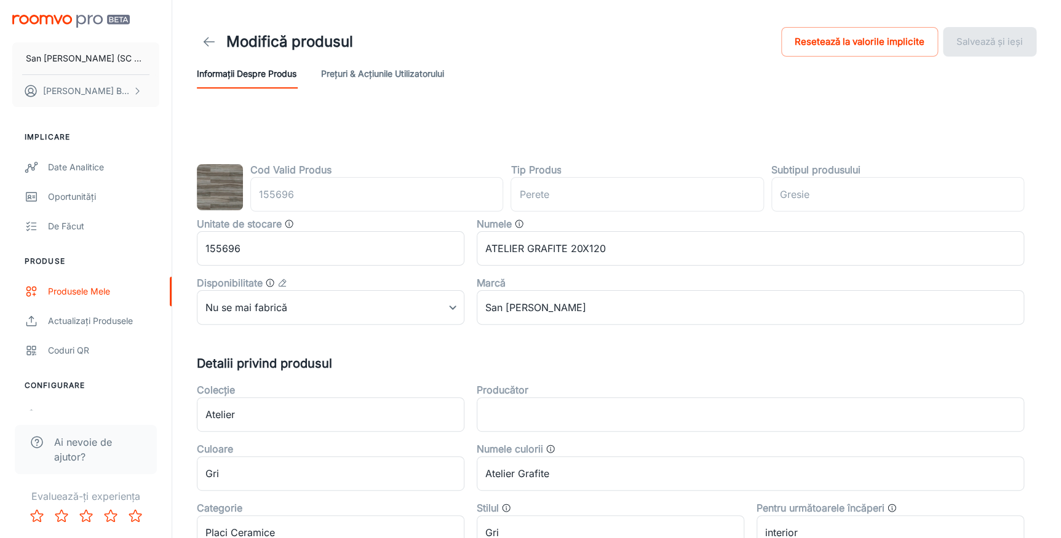
click at [209, 36] on icon at bounding box center [209, 41] width 15 height 15
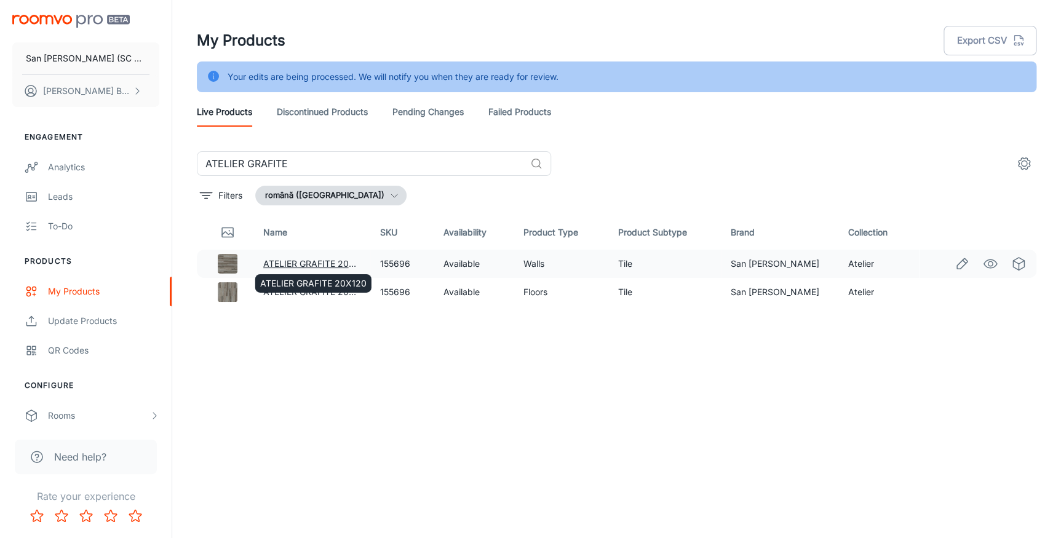
click at [317, 263] on link "ATELIER GRAFITE 20X120" at bounding box center [316, 263] width 106 height 10
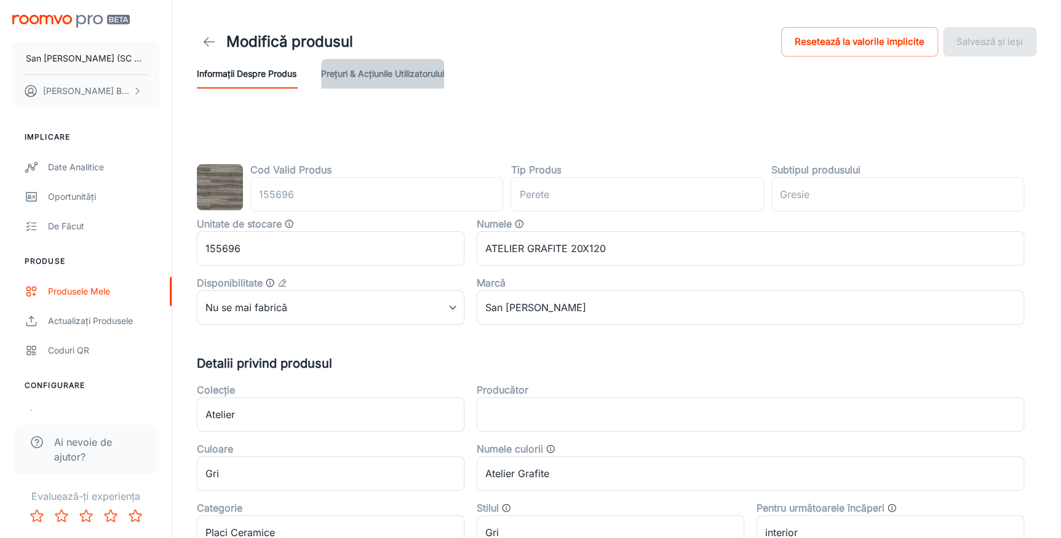
click at [371, 74] on button "Prețuri & Acțiunile utilizatorului" at bounding box center [382, 74] width 123 height 30
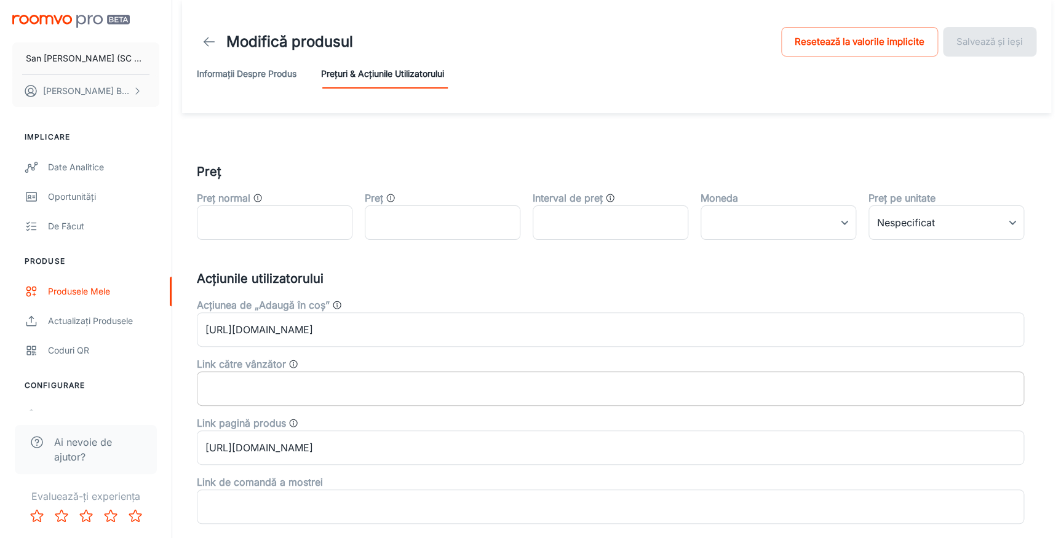
scroll to position [65, 0]
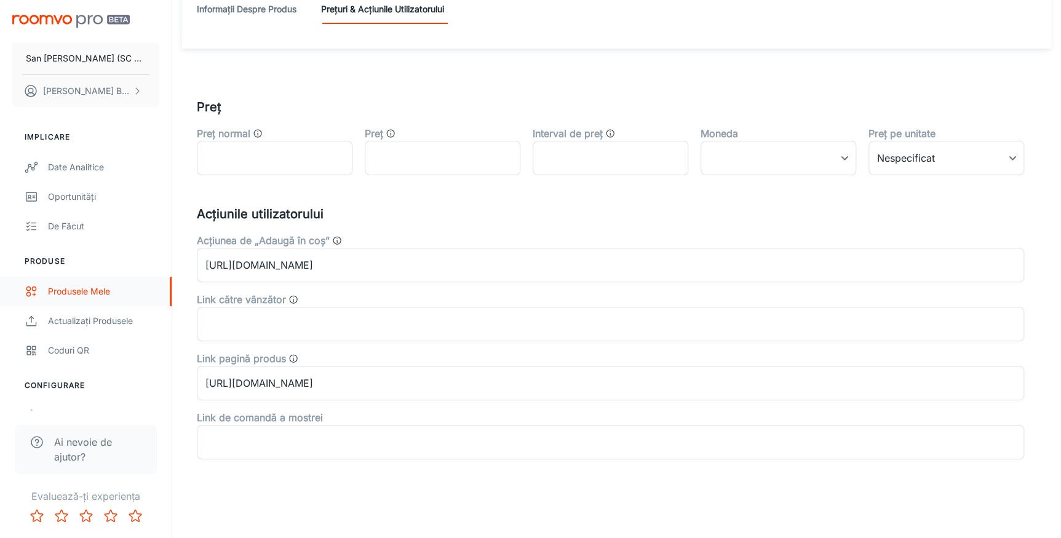
click at [76, 291] on div "Produsele mele" at bounding box center [103, 292] width 111 height 14
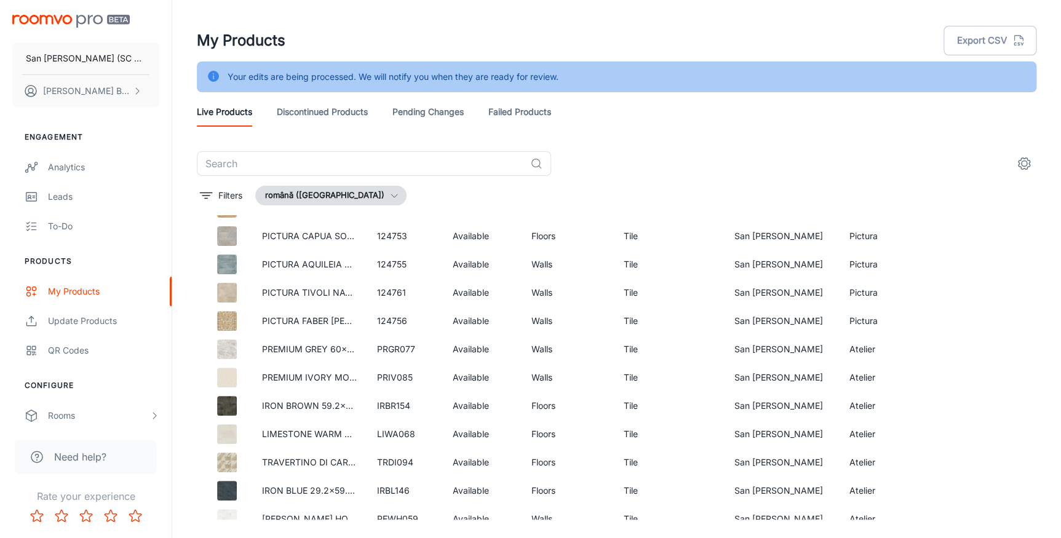
scroll to position [1540, 0]
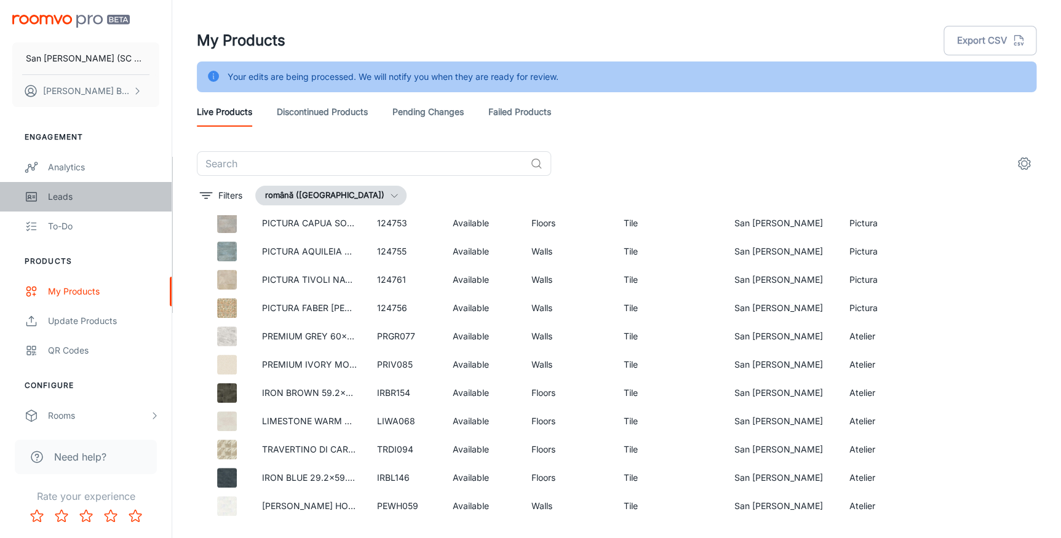
click at [62, 196] on div "Leads" at bounding box center [103, 197] width 111 height 14
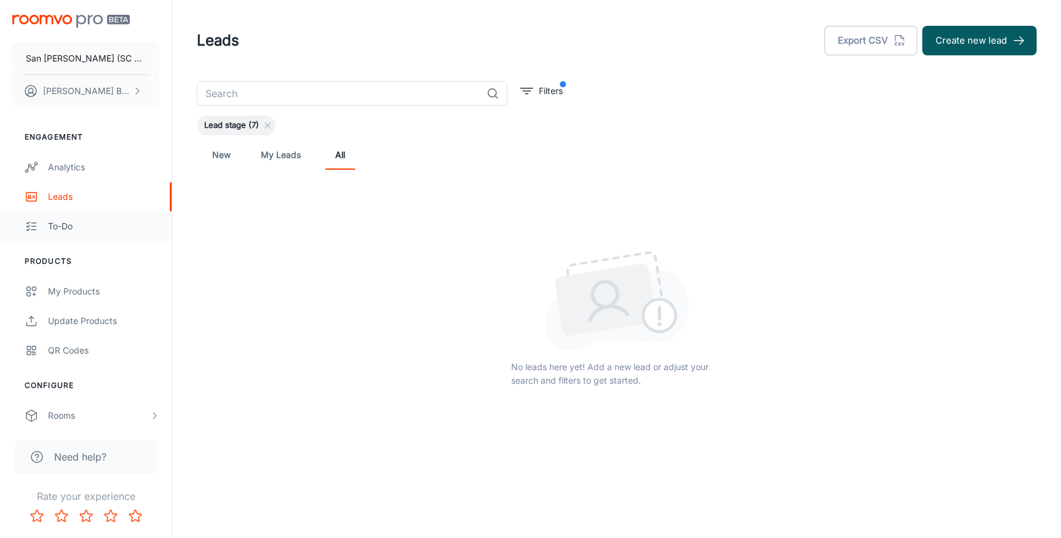
click at [52, 223] on div "To-do" at bounding box center [103, 227] width 111 height 14
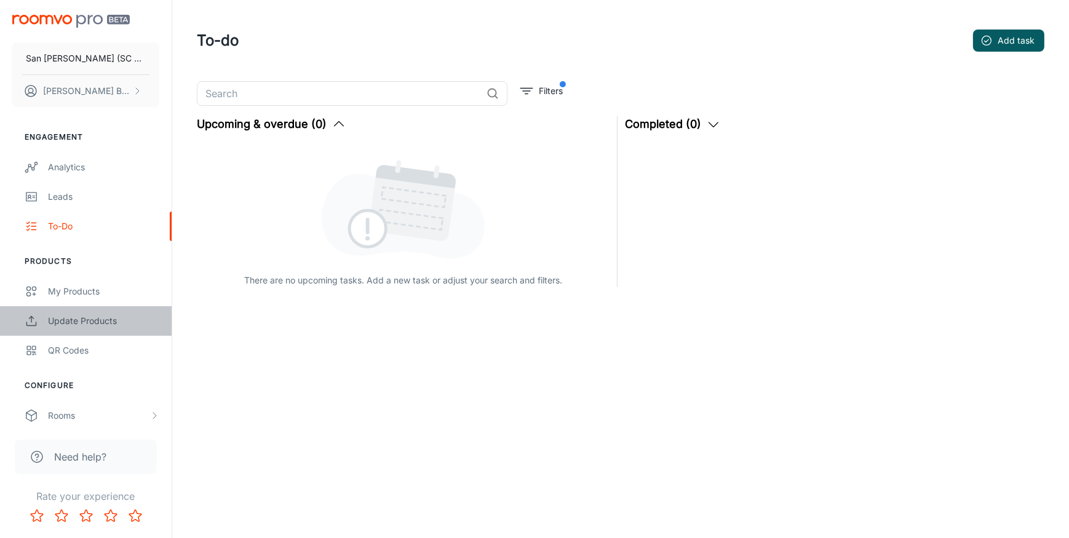
click at [65, 322] on div "Update Products" at bounding box center [103, 321] width 111 height 14
